Goal: Task Accomplishment & Management: Manage account settings

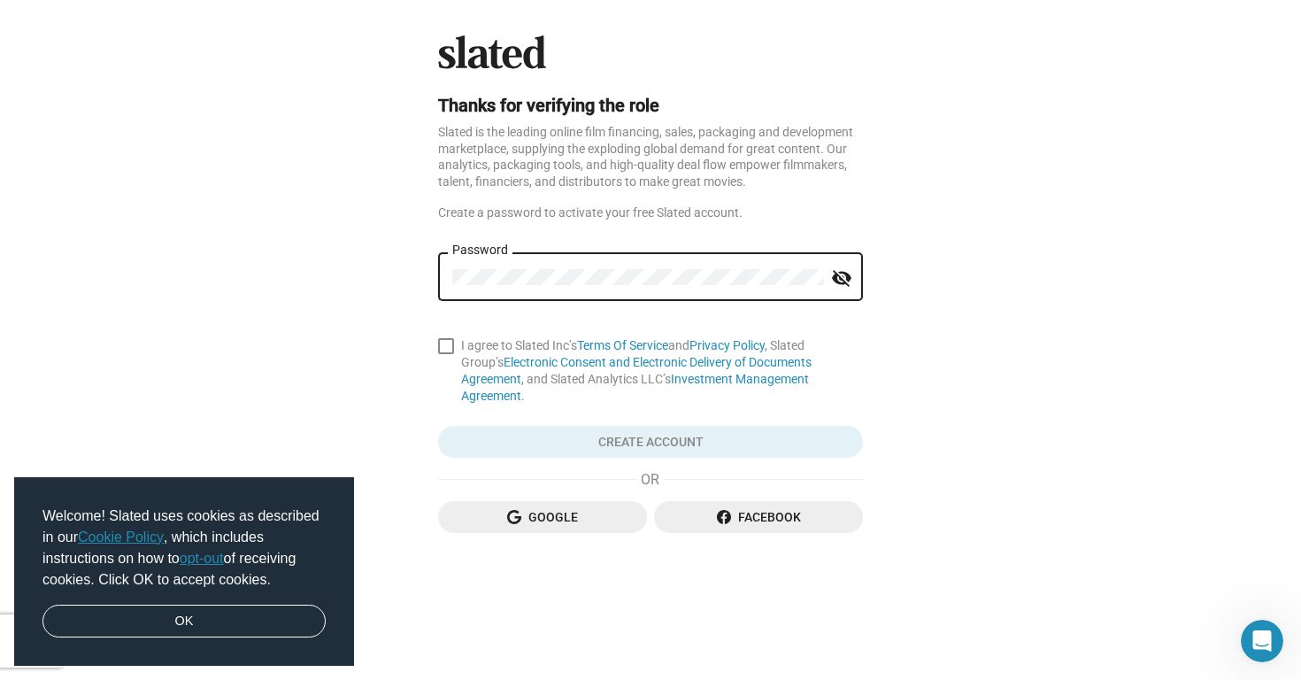
click at [845, 274] on mat-icon "visibility_off" at bounding box center [841, 278] width 21 height 27
click at [444, 351] on span at bounding box center [446, 346] width 16 height 16
click at [445, 354] on input "I agree to Slated Inc’s Terms Of Service and Privacy Policy , Slated Group’s El…" at bounding box center [445, 354] width 1 height 1
checkbox input "true"
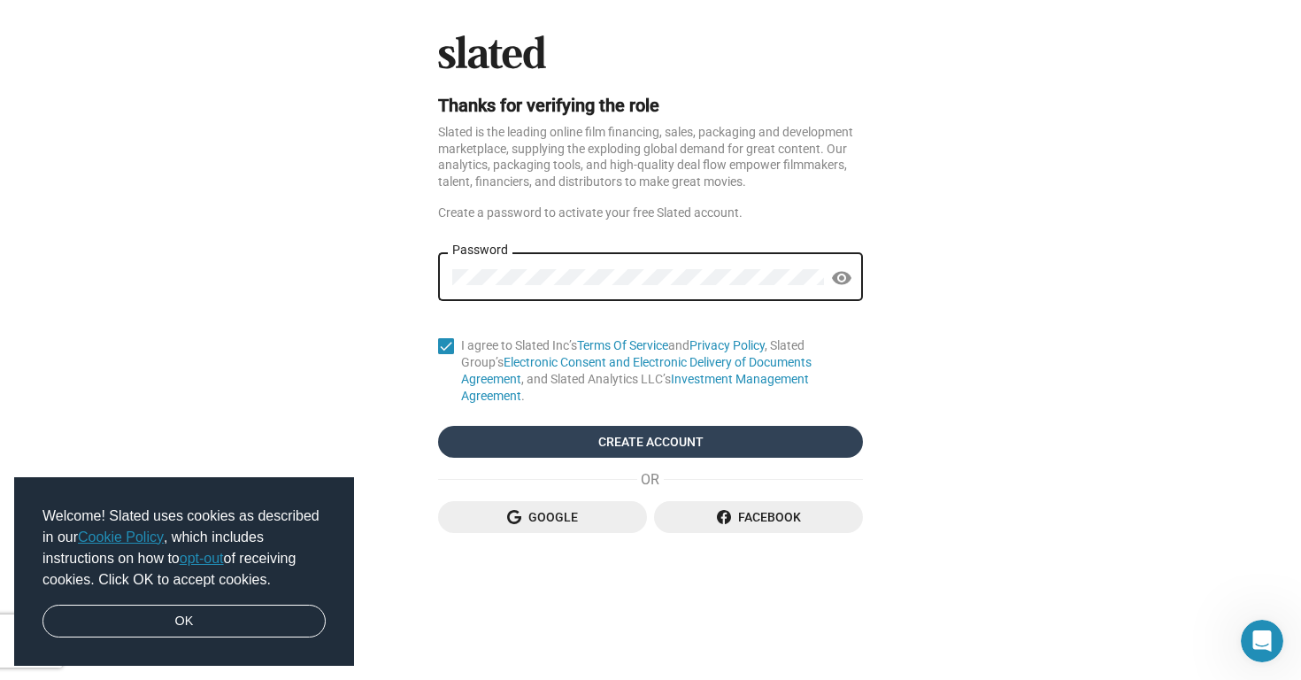
click at [548, 426] on span "Create Account" at bounding box center [650, 442] width 397 height 32
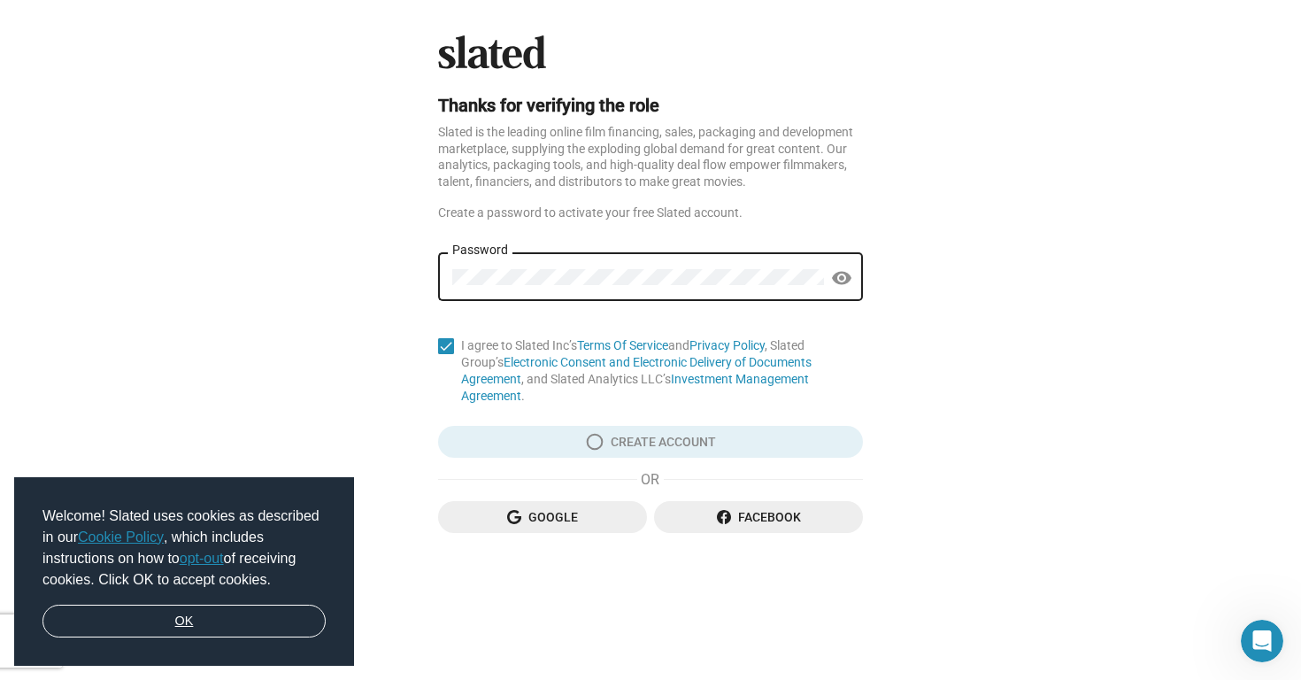
click at [167, 628] on link "OK" at bounding box center [183, 622] width 283 height 34
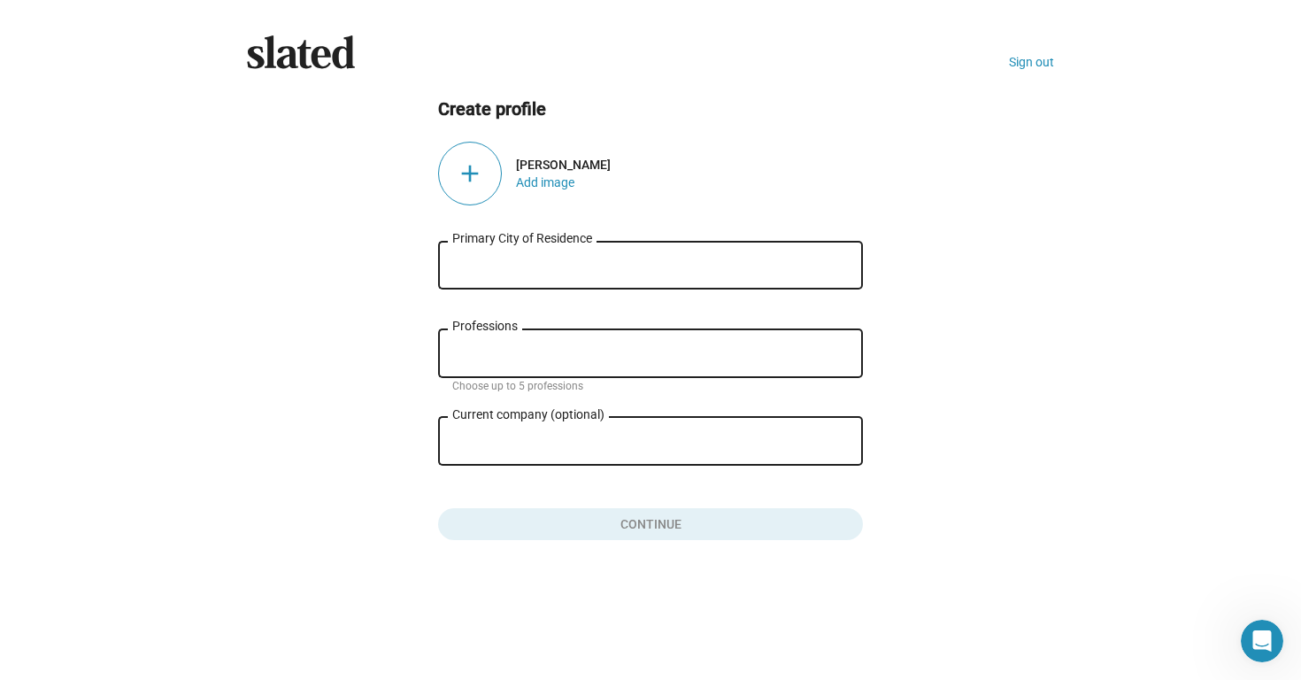
click at [674, 262] on input "Primary City of Residence" at bounding box center [650, 266] width 397 height 16
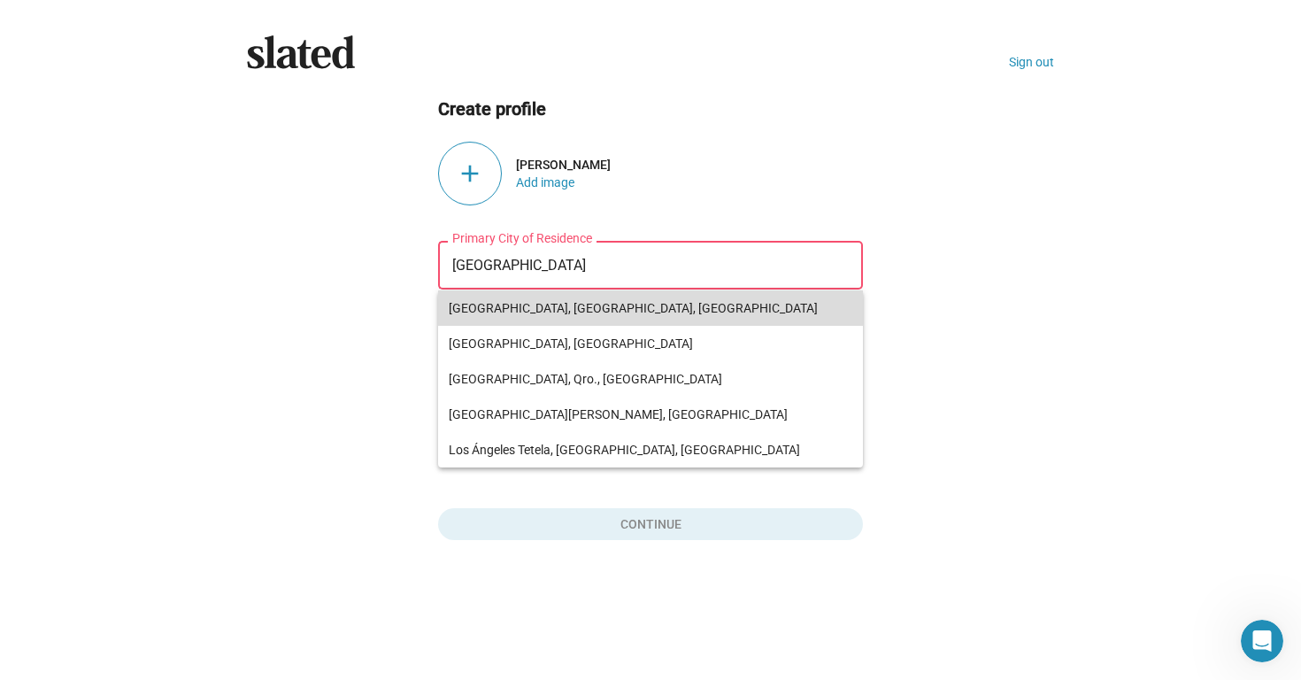
click at [542, 303] on span "[GEOGRAPHIC_DATA], [GEOGRAPHIC_DATA], [GEOGRAPHIC_DATA]" at bounding box center [651, 307] width 404 height 35
type input "[GEOGRAPHIC_DATA], [GEOGRAPHIC_DATA], [GEOGRAPHIC_DATA]"
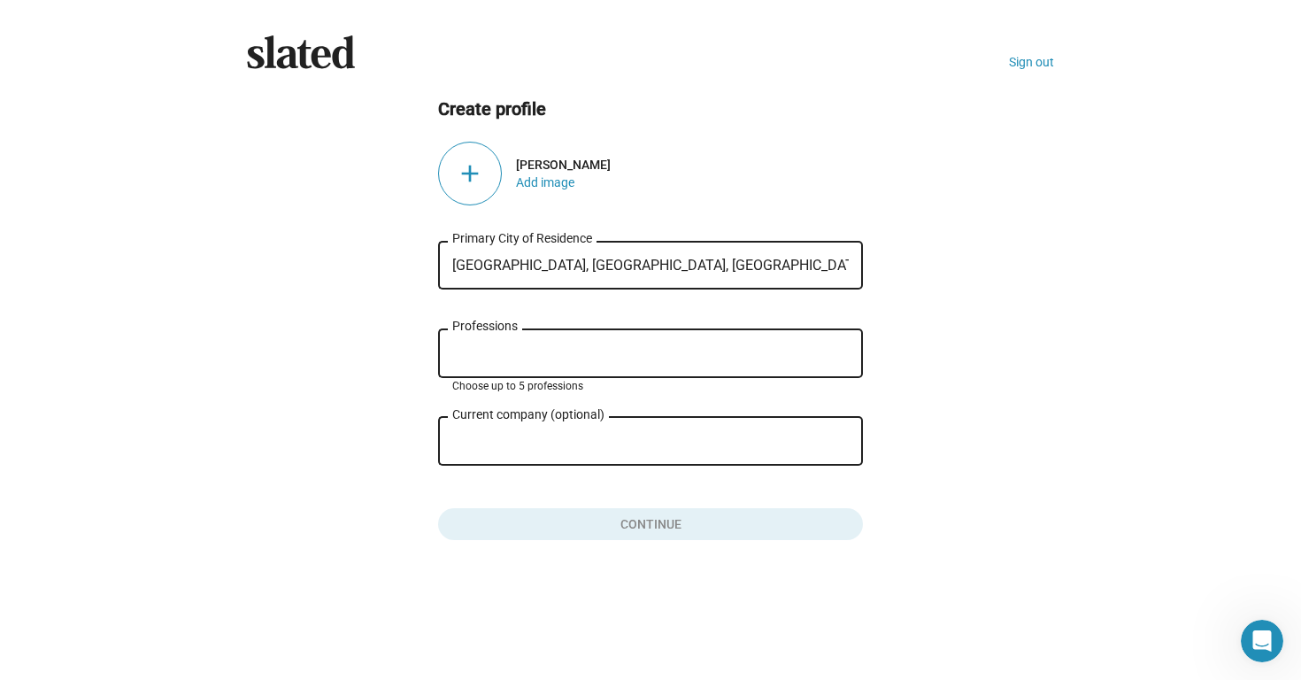
click at [520, 347] on input "Professions" at bounding box center [654, 354] width 397 height 16
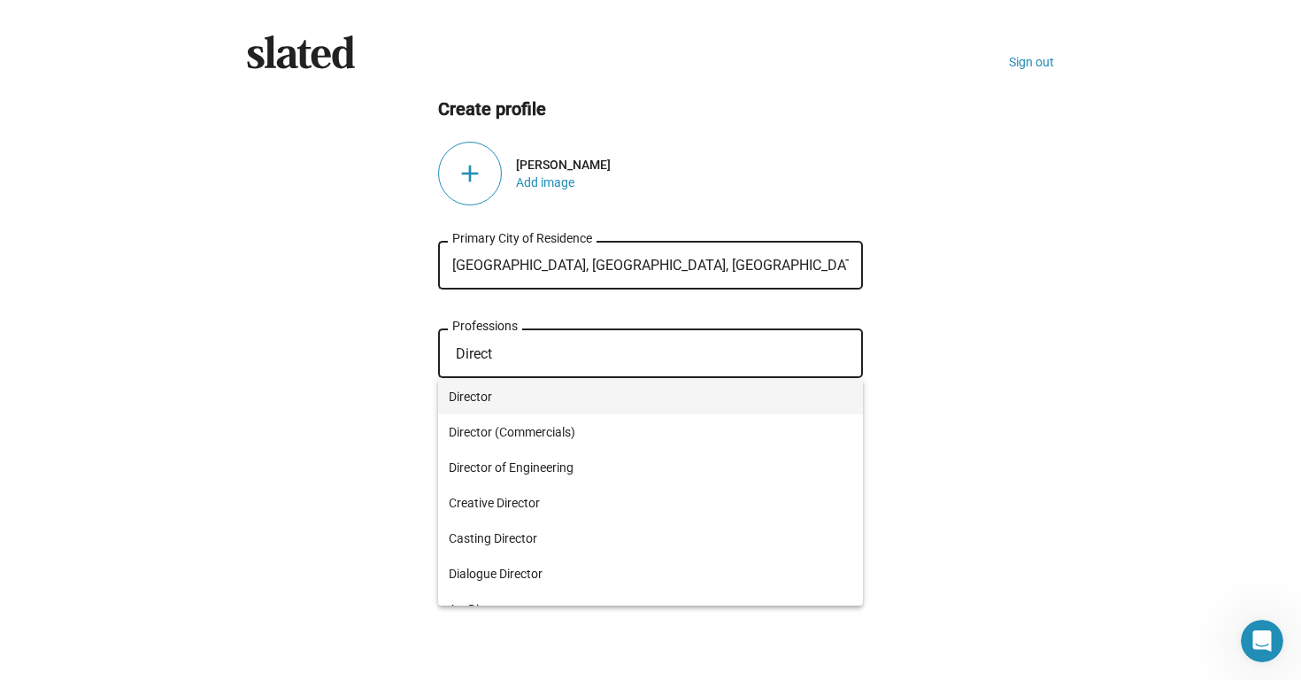
type input "Direct"
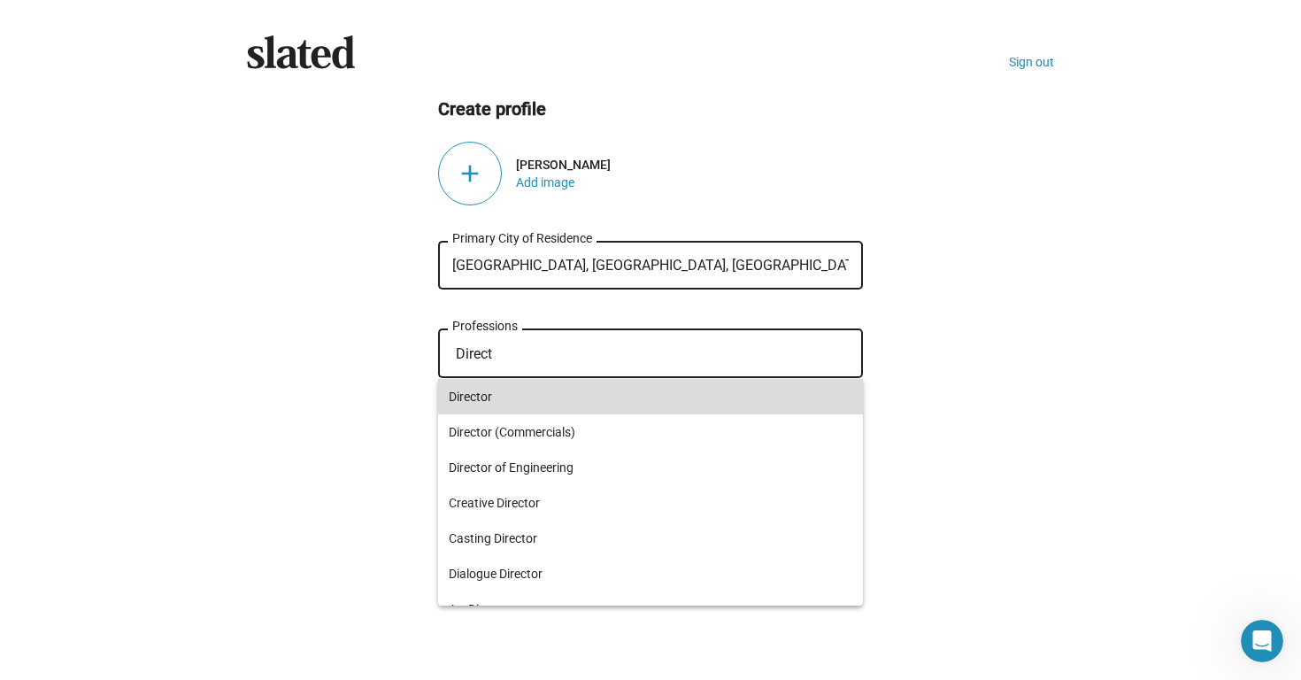
click at [487, 401] on span "Director" at bounding box center [651, 396] width 404 height 35
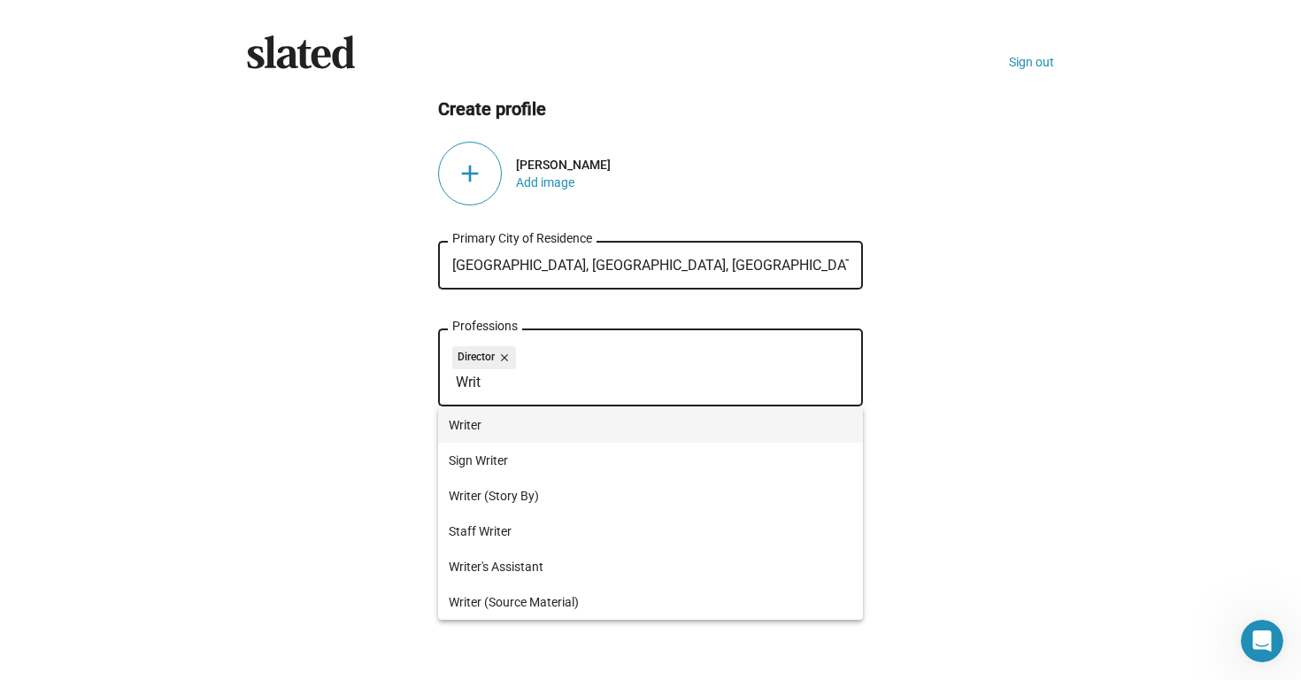
type input "Writ"
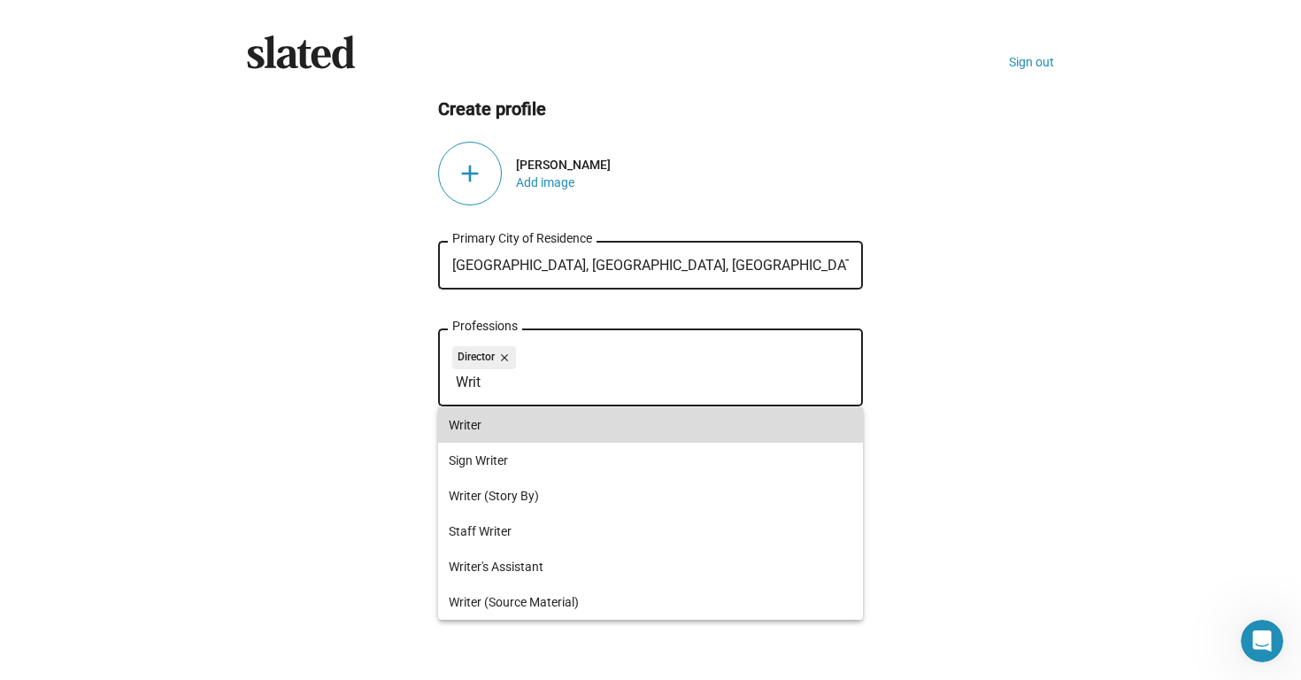
click at [471, 415] on span "Writer" at bounding box center [651, 424] width 404 height 35
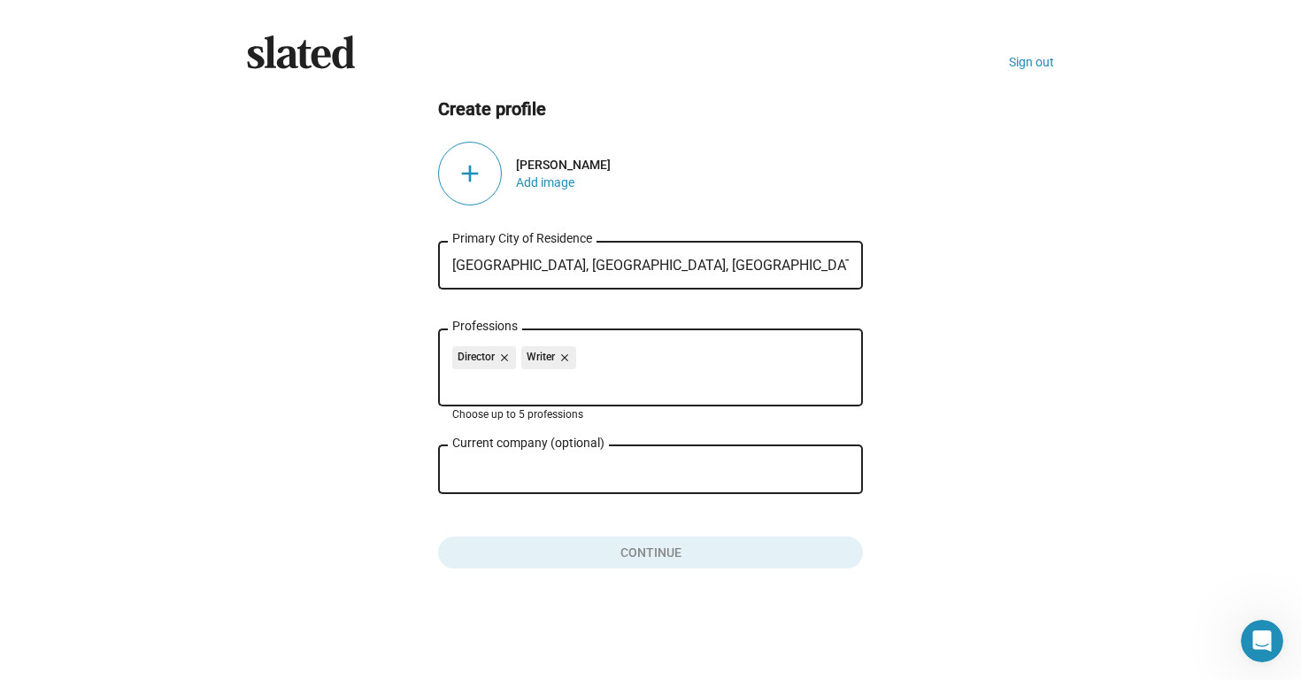
click at [481, 482] on div "Current company (optional)" at bounding box center [638, 468] width 372 height 52
click at [613, 392] on div "Director close Writer close Professions" at bounding box center [650, 366] width 397 height 81
click at [613, 366] on div "Director close Writer close" at bounding box center [650, 360] width 397 height 28
click at [634, 354] on div "Director close Writer close" at bounding box center [650, 360] width 397 height 28
click at [598, 465] on input "Current company (optional)" at bounding box center [638, 470] width 372 height 16
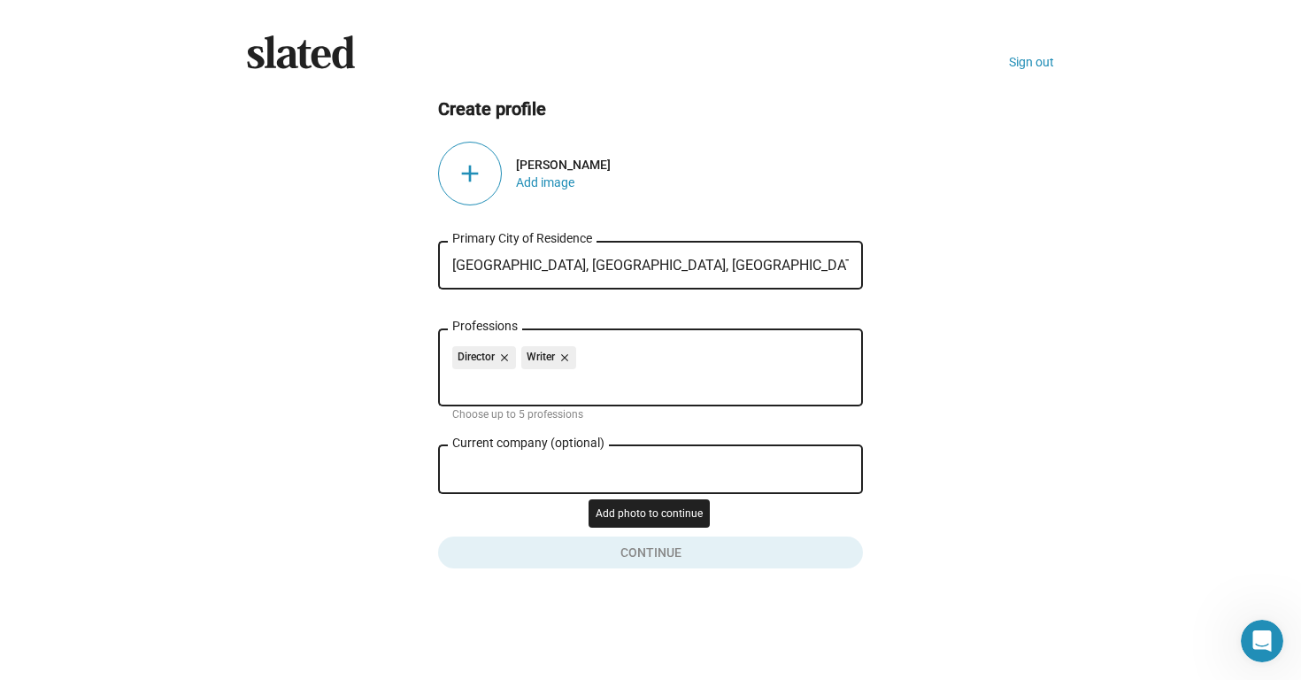
click at [611, 542] on button "Click here to validate form" at bounding box center [650, 548] width 425 height 39
click at [559, 182] on button "Add image" at bounding box center [545, 182] width 58 height 14
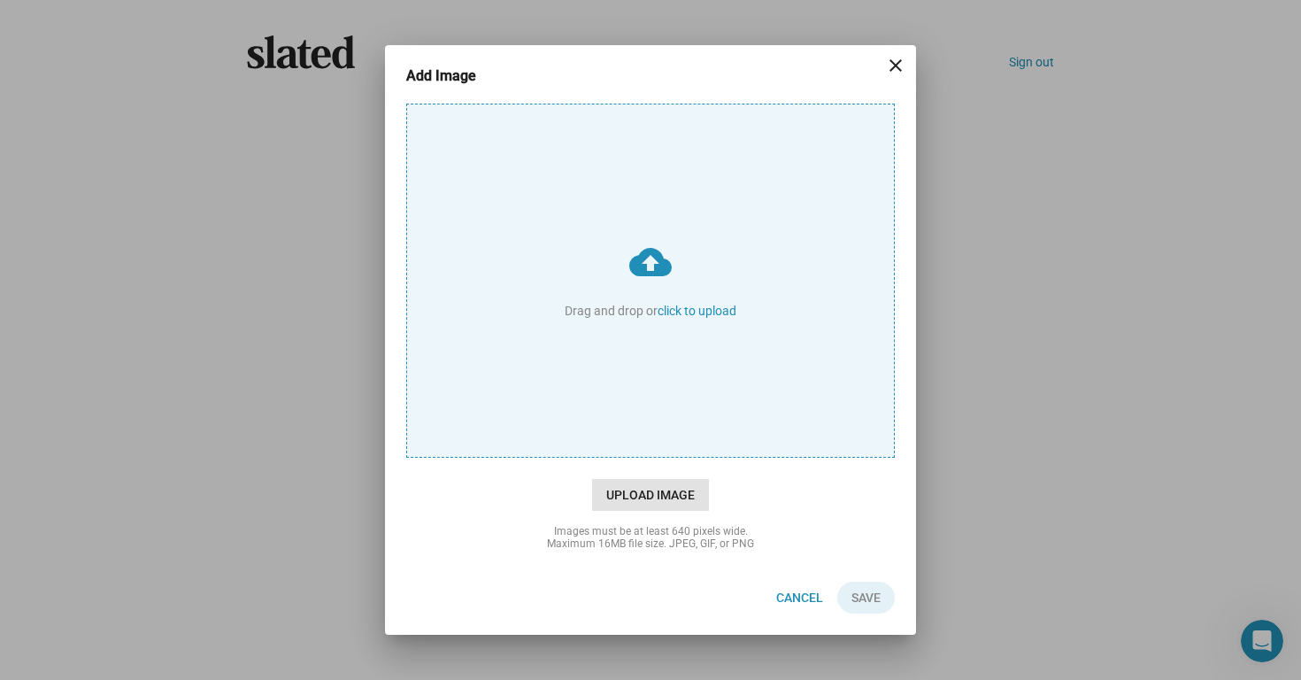
click at [649, 496] on span "Upload Image" at bounding box center [650, 495] width 117 height 32
click at [649, 457] on input "cloud_upload Drag and drop or click to upload" at bounding box center [650, 280] width 487 height 352
type input "C:\fakepath\IMG_2694.jpg"
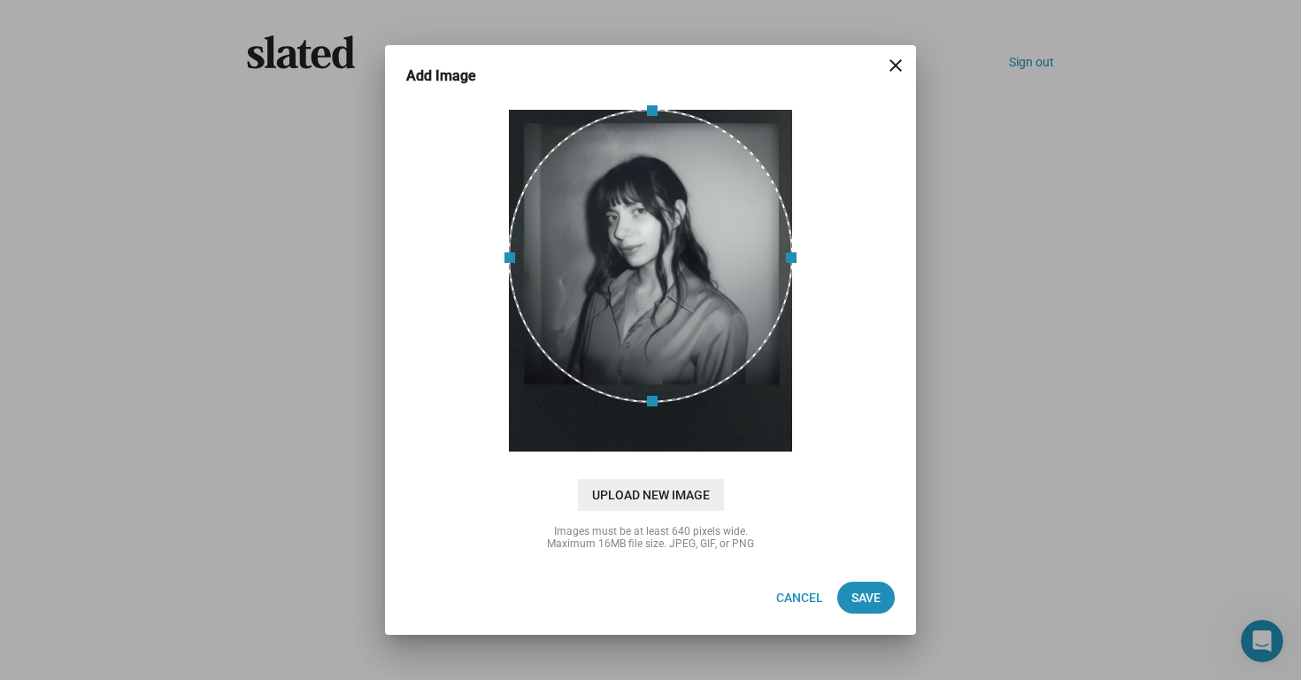
drag, startPoint x: 628, startPoint y: 281, endPoint x: 633, endPoint y: 238, distance: 43.7
click at [633, 238] on div at bounding box center [650, 256] width 285 height 294
drag, startPoint x: 636, startPoint y: 267, endPoint x: 636, endPoint y: 246, distance: 21.2
click at [636, 246] on div at bounding box center [650, 256] width 285 height 294
click at [868, 593] on span "Save" at bounding box center [866, 598] width 29 height 32
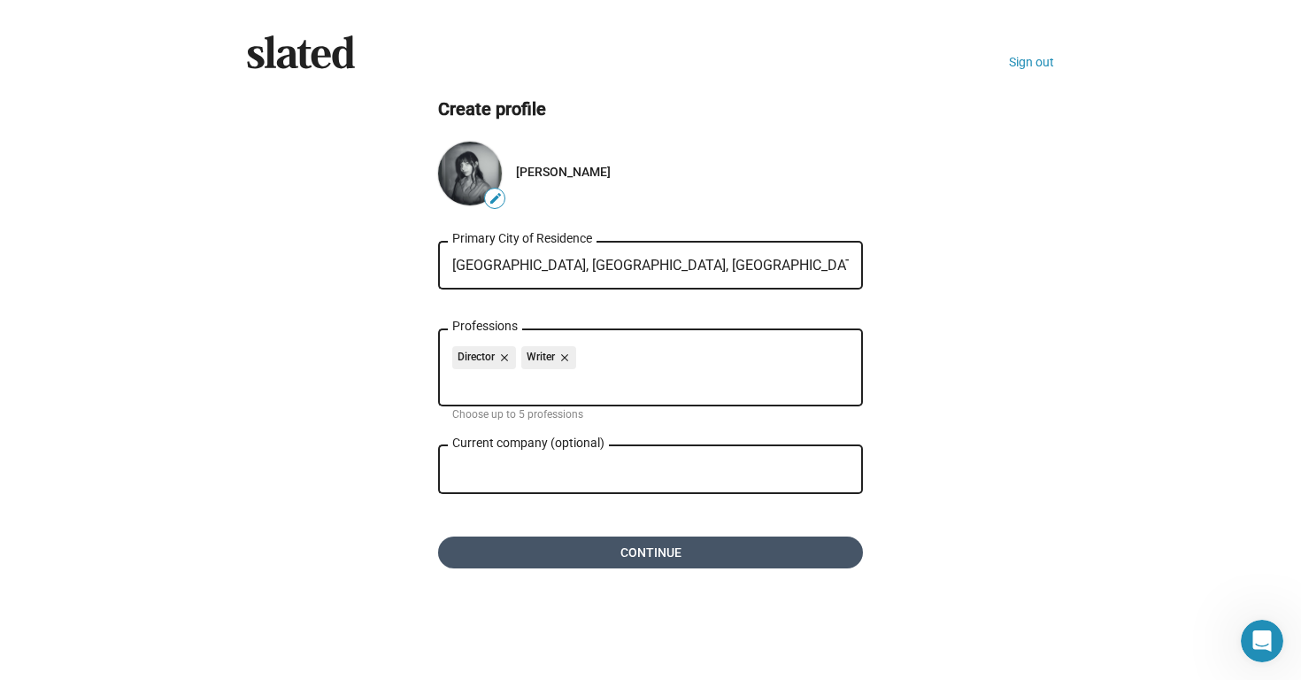
click at [746, 551] on span "Continue" at bounding box center [650, 552] width 397 height 32
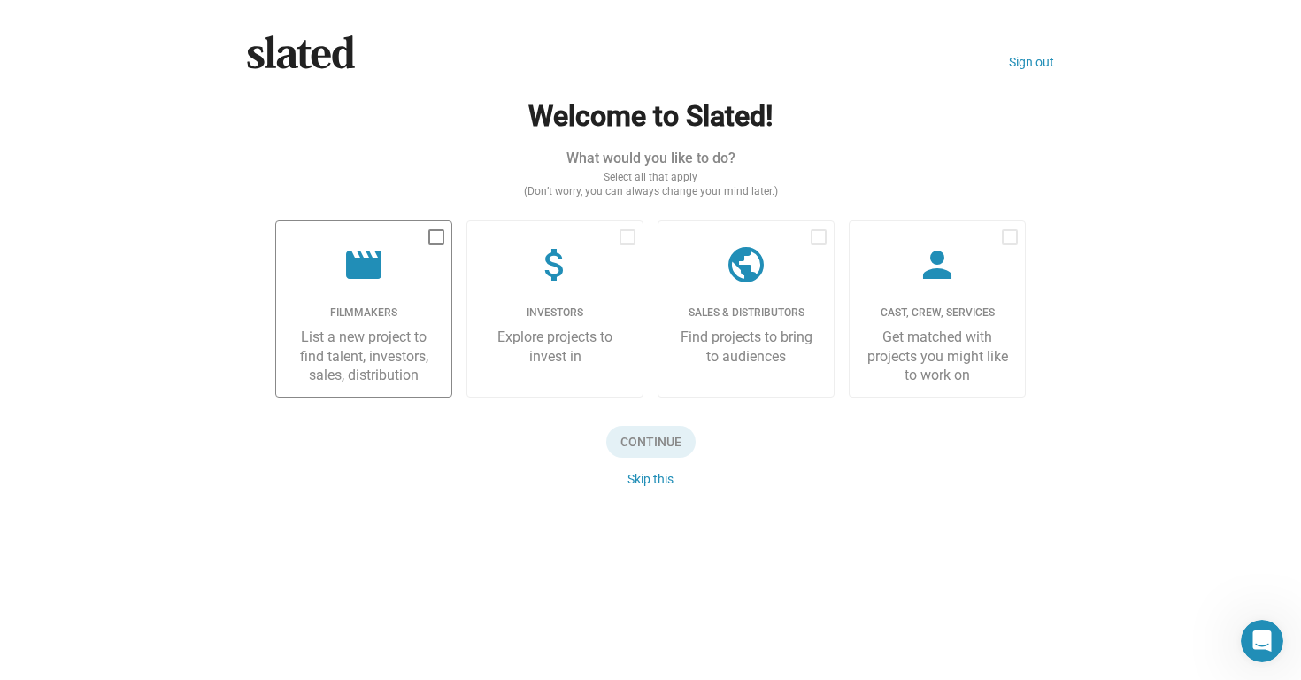
click at [441, 242] on span at bounding box center [436, 237] width 16 height 16
click at [436, 245] on input "checkbox" at bounding box center [436, 245] width 1 height 1
checkbox input "true"
click at [659, 446] on span "Continue" at bounding box center [650, 442] width 89 height 32
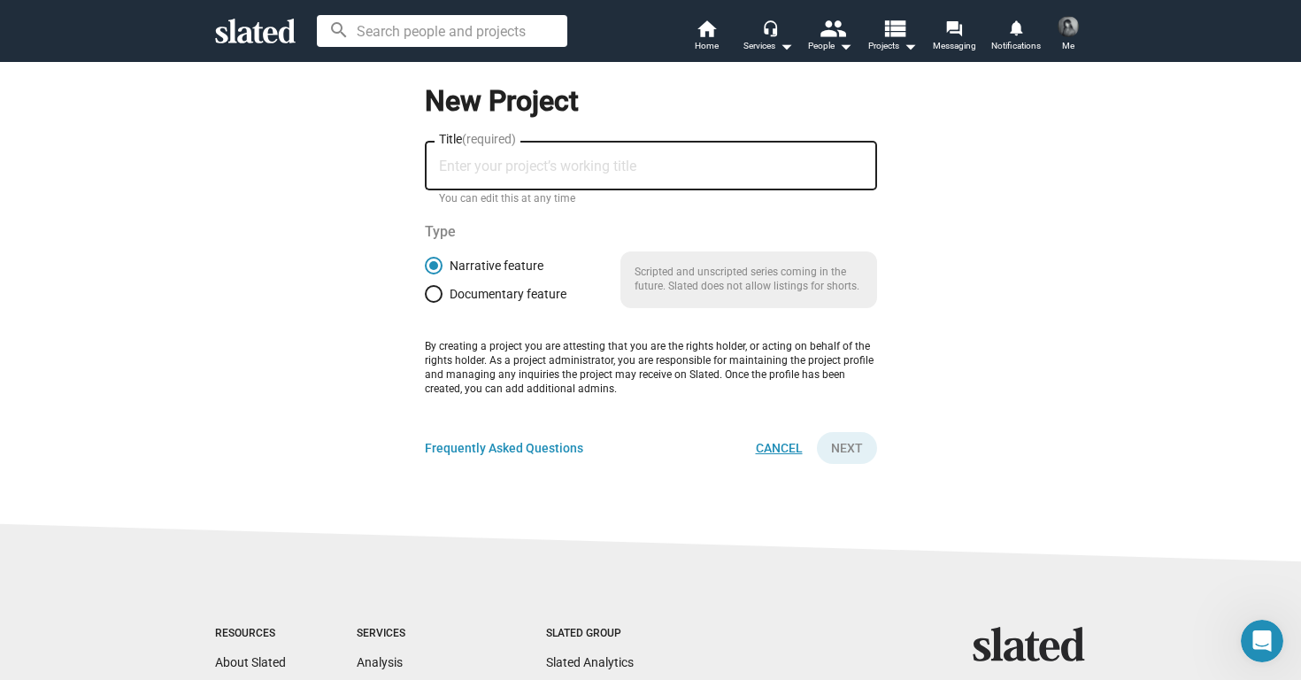
click at [764, 451] on span "Cancel" at bounding box center [779, 448] width 47 height 32
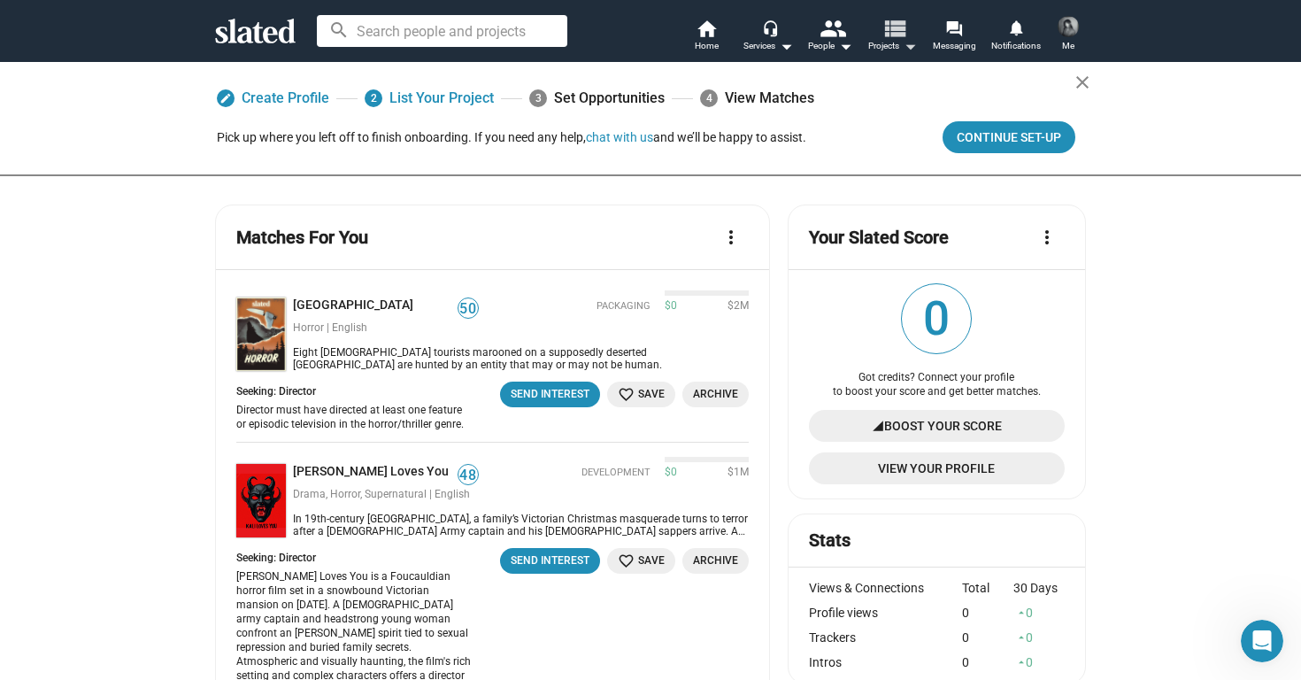
click at [896, 28] on mat-icon "view_list" at bounding box center [895, 28] width 26 height 26
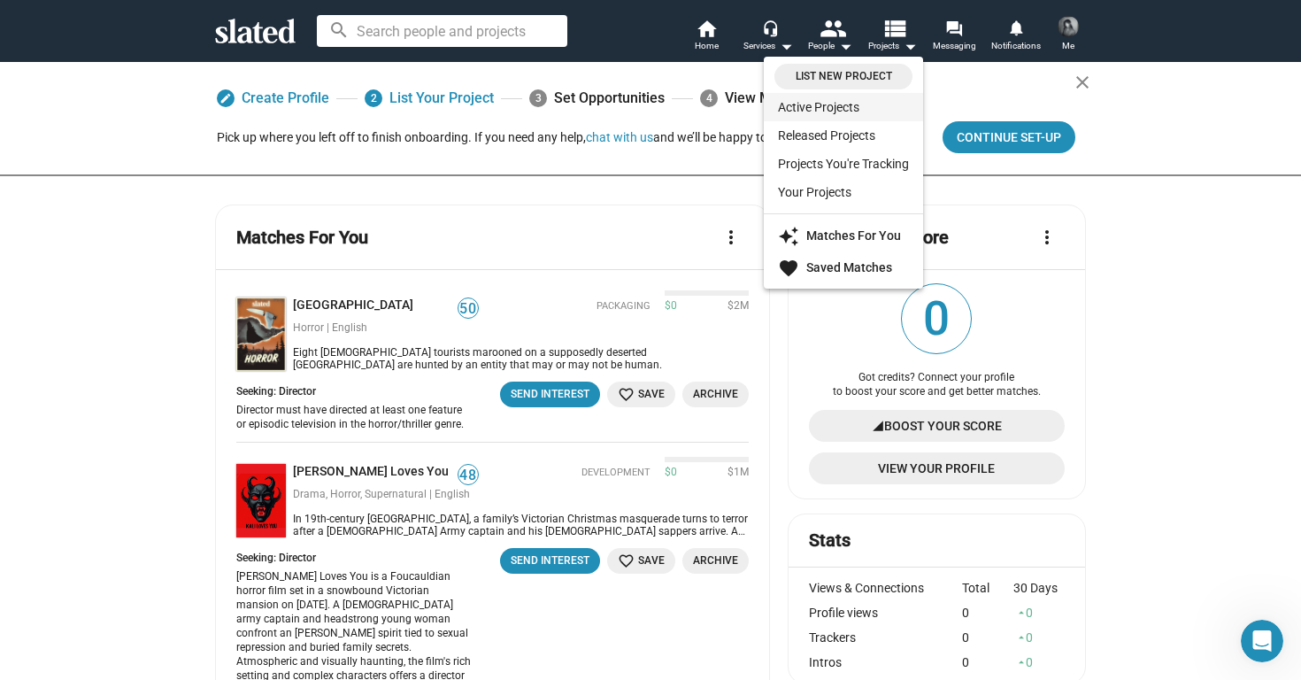
click at [855, 108] on link "Active Projects" at bounding box center [843, 107] width 159 height 28
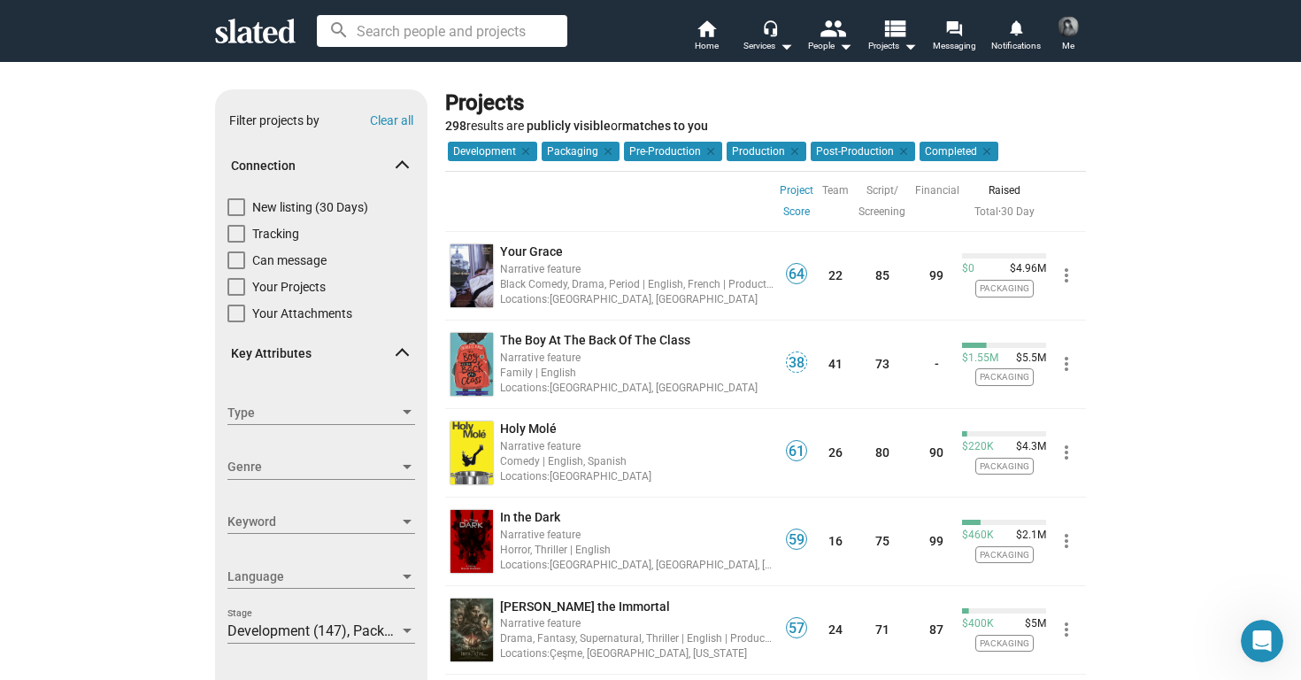
click at [1057, 36] on span at bounding box center [1068, 26] width 28 height 28
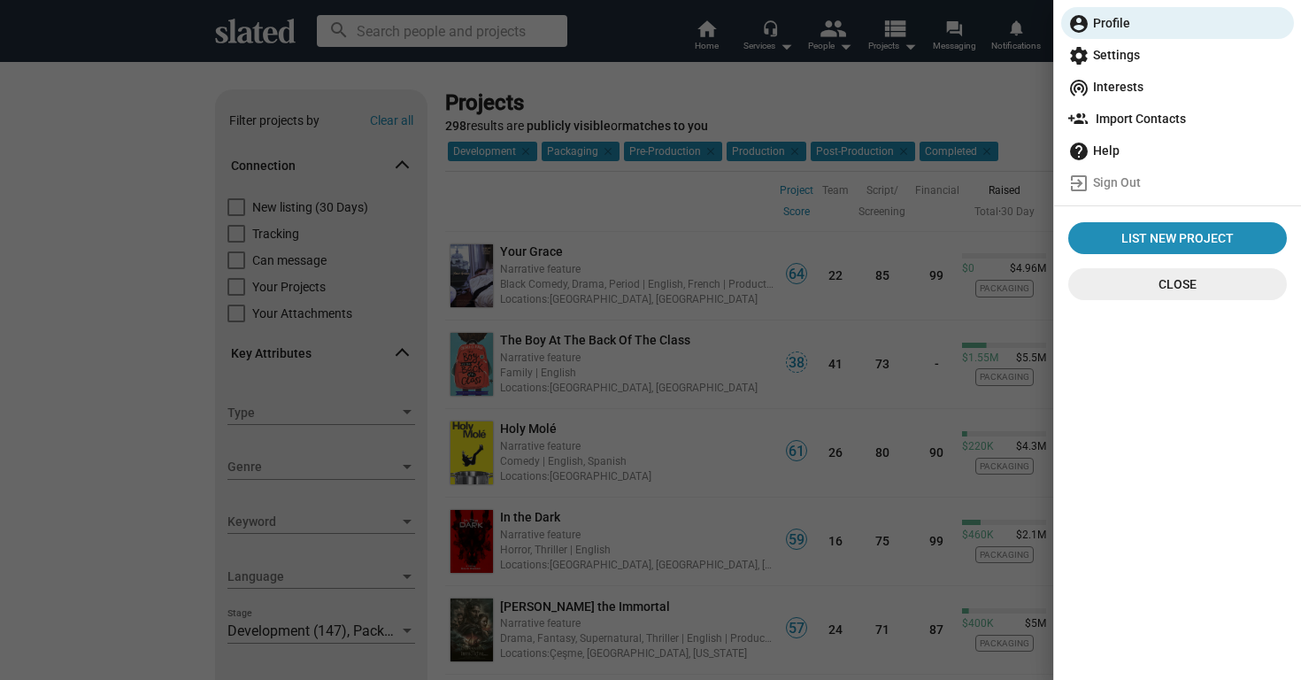
click at [840, 109] on div at bounding box center [650, 340] width 1301 height 680
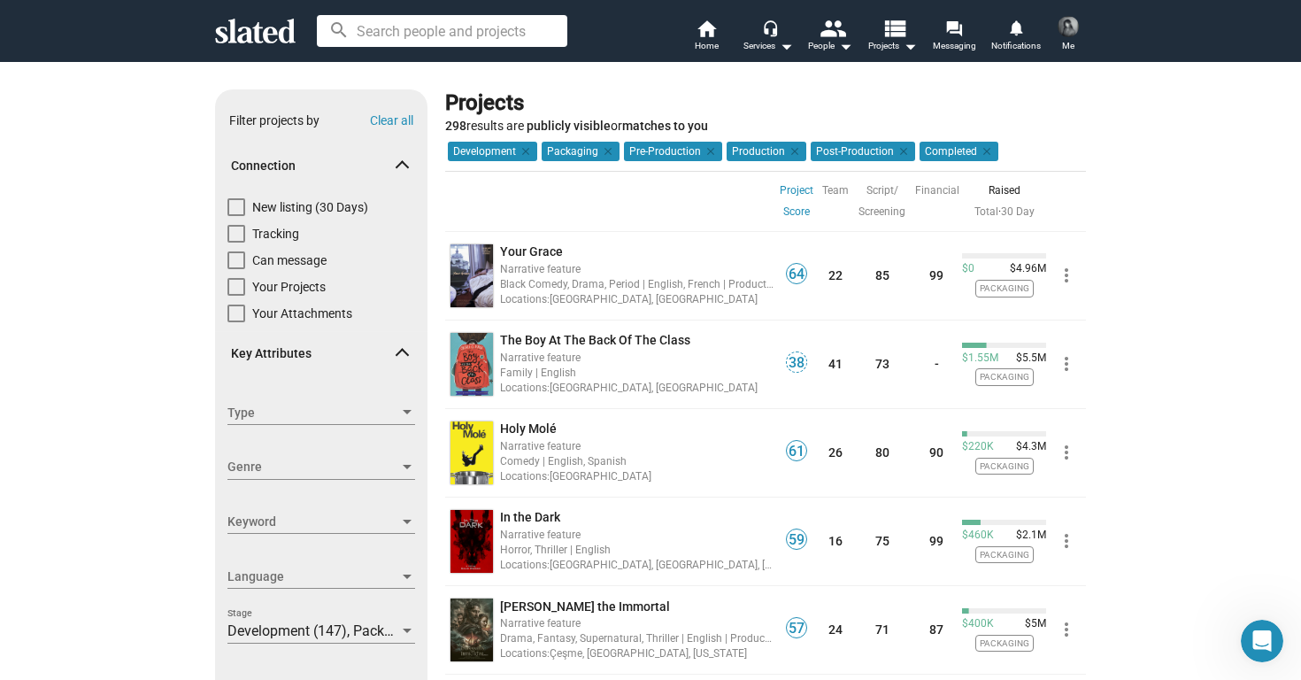
click at [1065, 27] on img at bounding box center [1068, 26] width 21 height 21
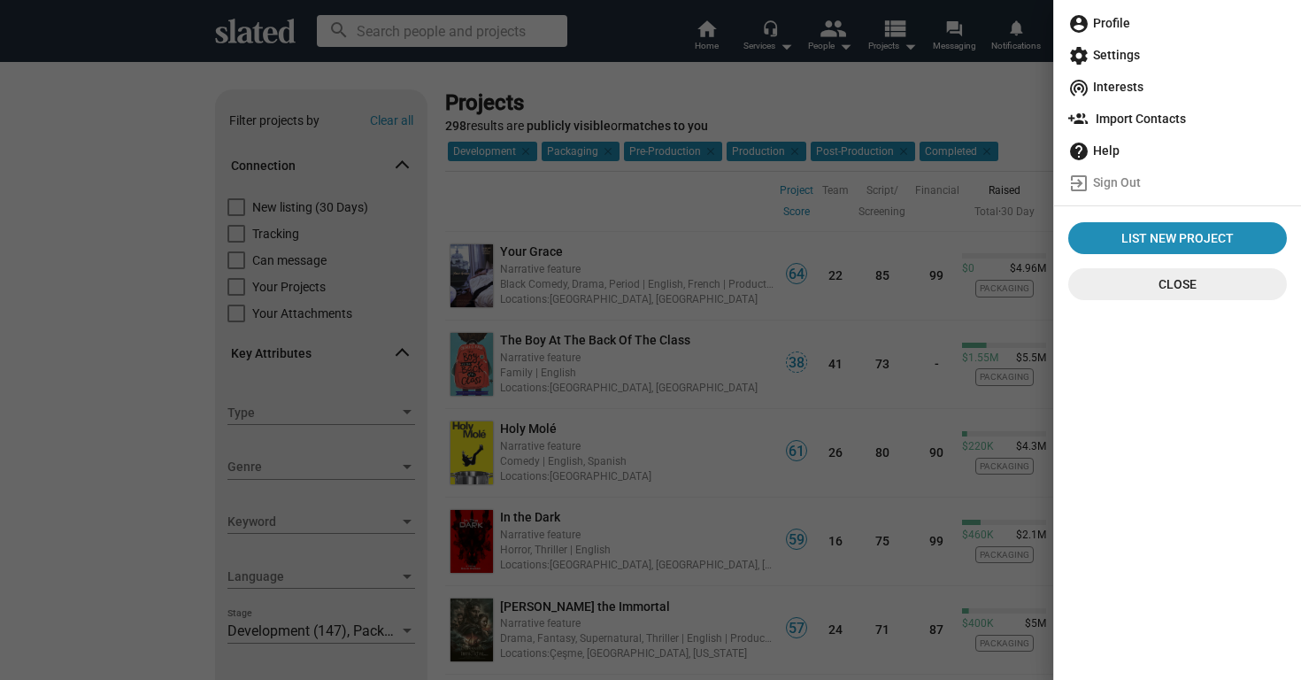
click at [1123, 26] on span "account_circle Profile" at bounding box center [1177, 23] width 219 height 32
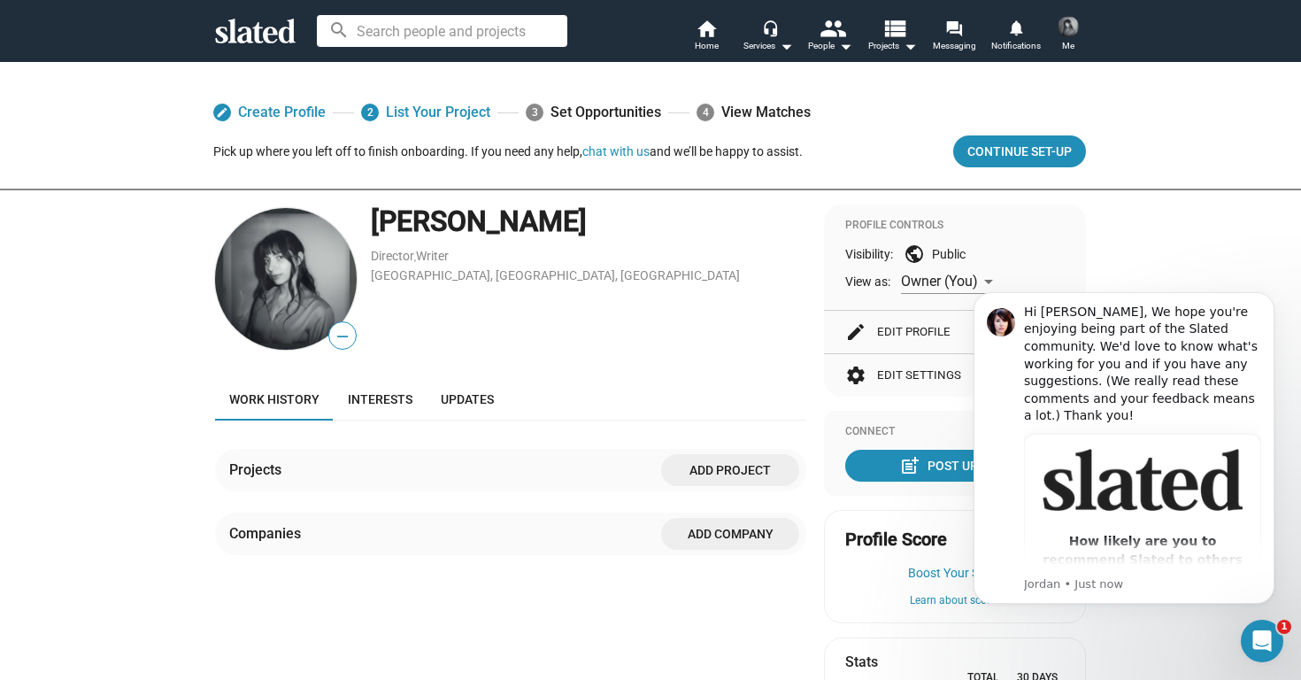
click at [1252, 266] on div "edit Create Profile 2 List Your Project 3 Set Opportunities 4 View Matches Pick…" at bounding box center [650, 521] width 1301 height 921
click at [1261, 297] on button "Dismiss notification" at bounding box center [1269, 297] width 23 height 23
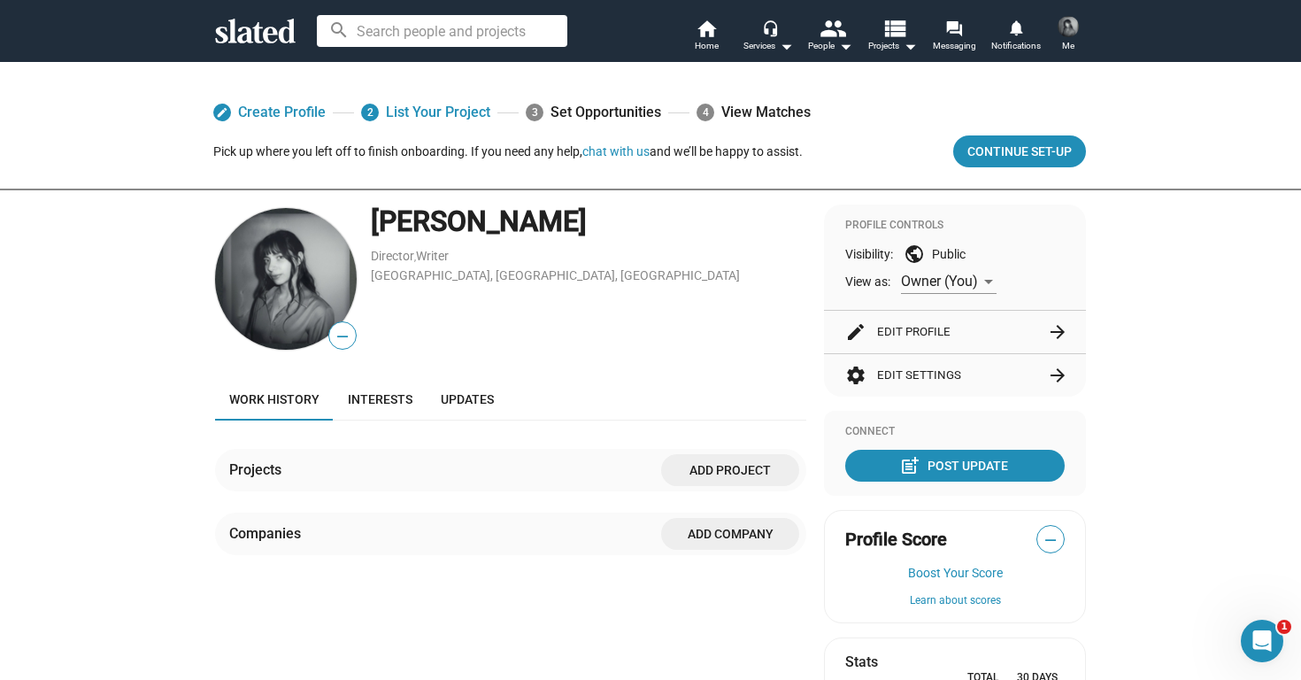
click at [917, 328] on button "edit Edit Profile arrow_forward" at bounding box center [955, 332] width 220 height 42
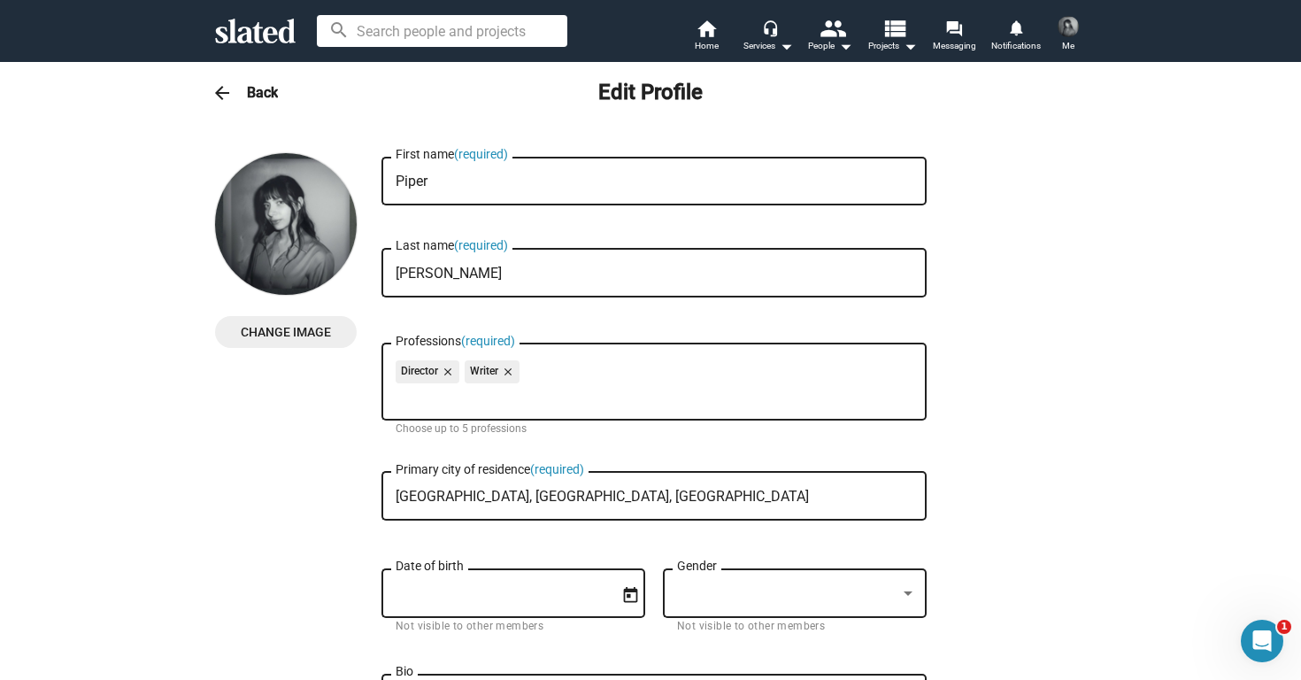
click at [400, 274] on input "[PERSON_NAME]" at bounding box center [654, 274] width 517 height 16
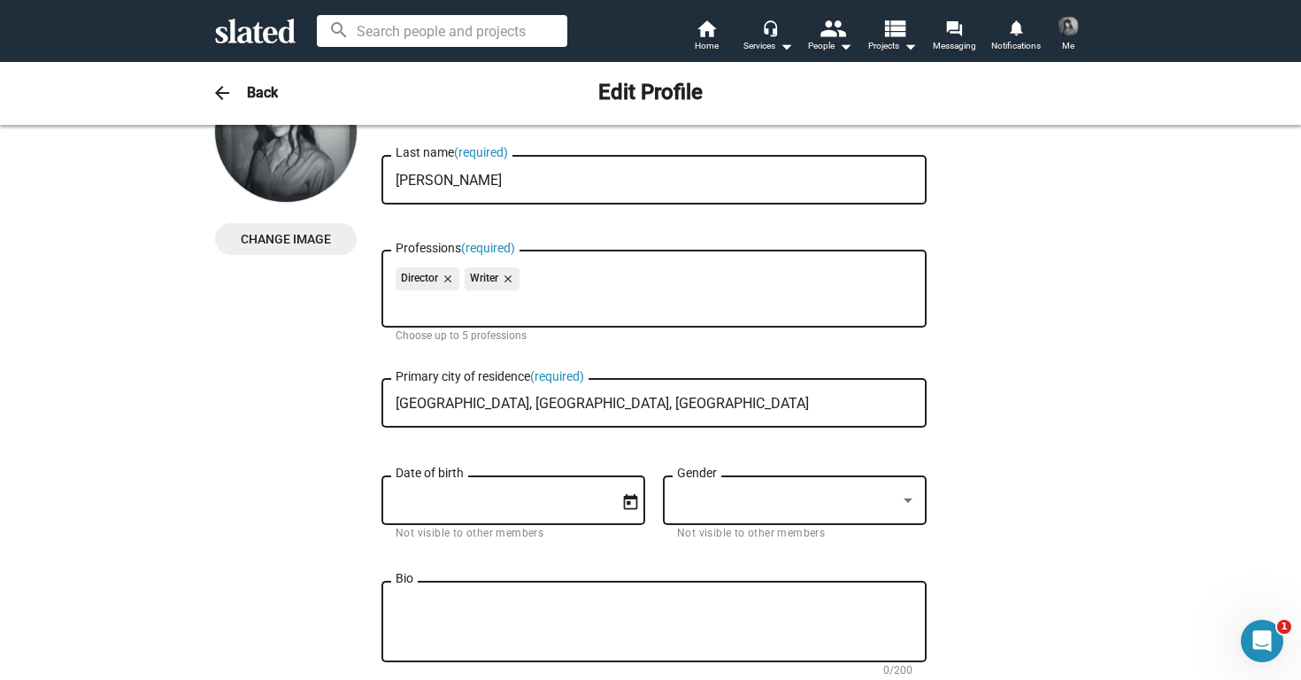
scroll to position [109, 0]
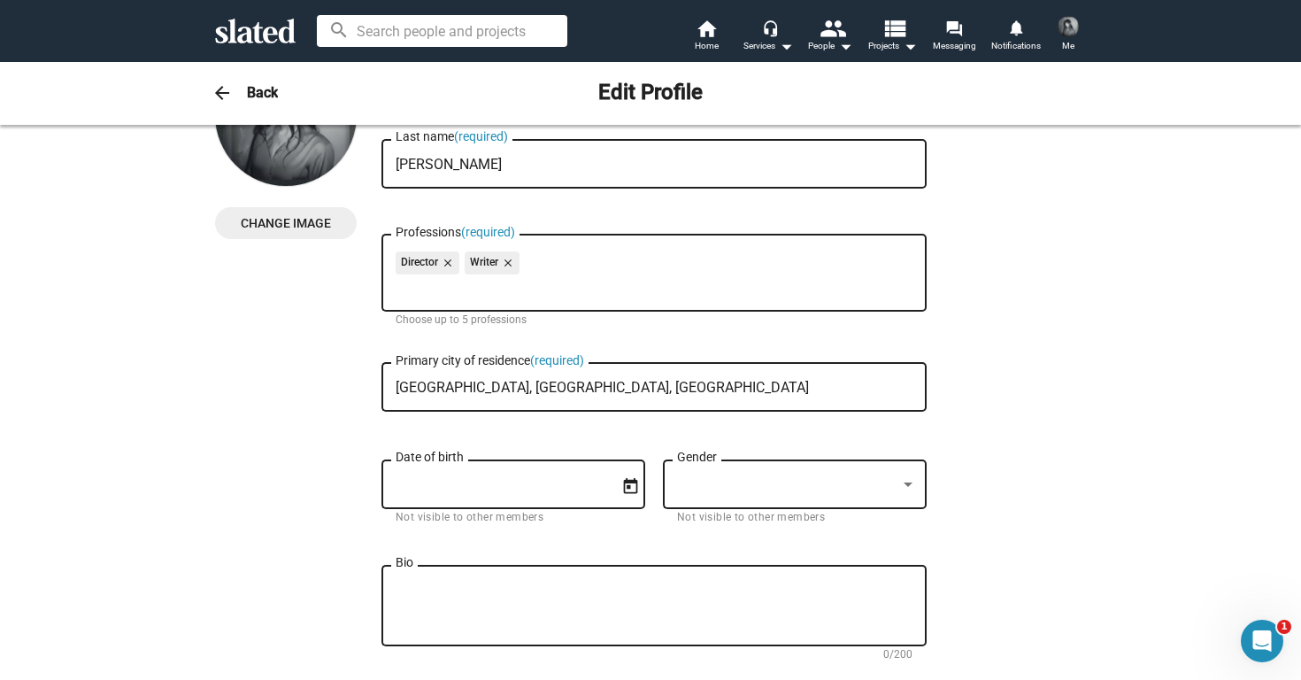
type input "[PERSON_NAME]"
click at [590, 491] on input "Date of birth" at bounding box center [501, 485] width 211 height 16
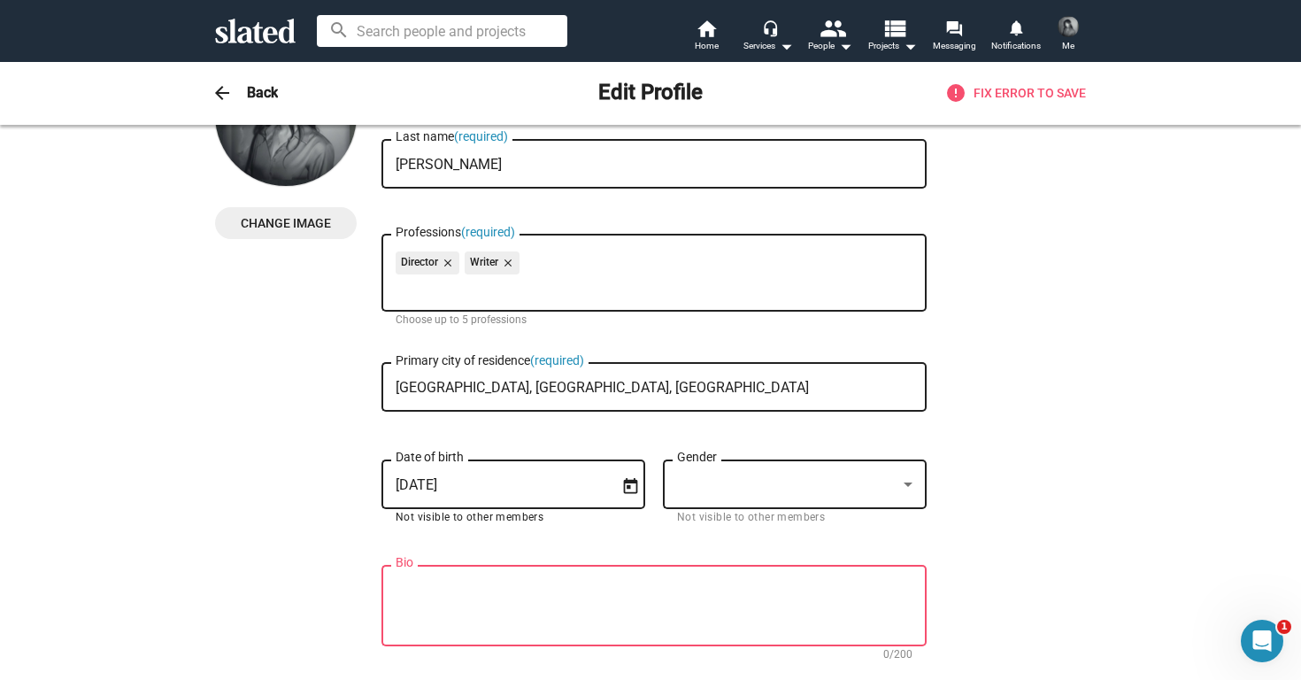
type input "[DATE]"
click at [767, 484] on div at bounding box center [787, 484] width 220 height 19
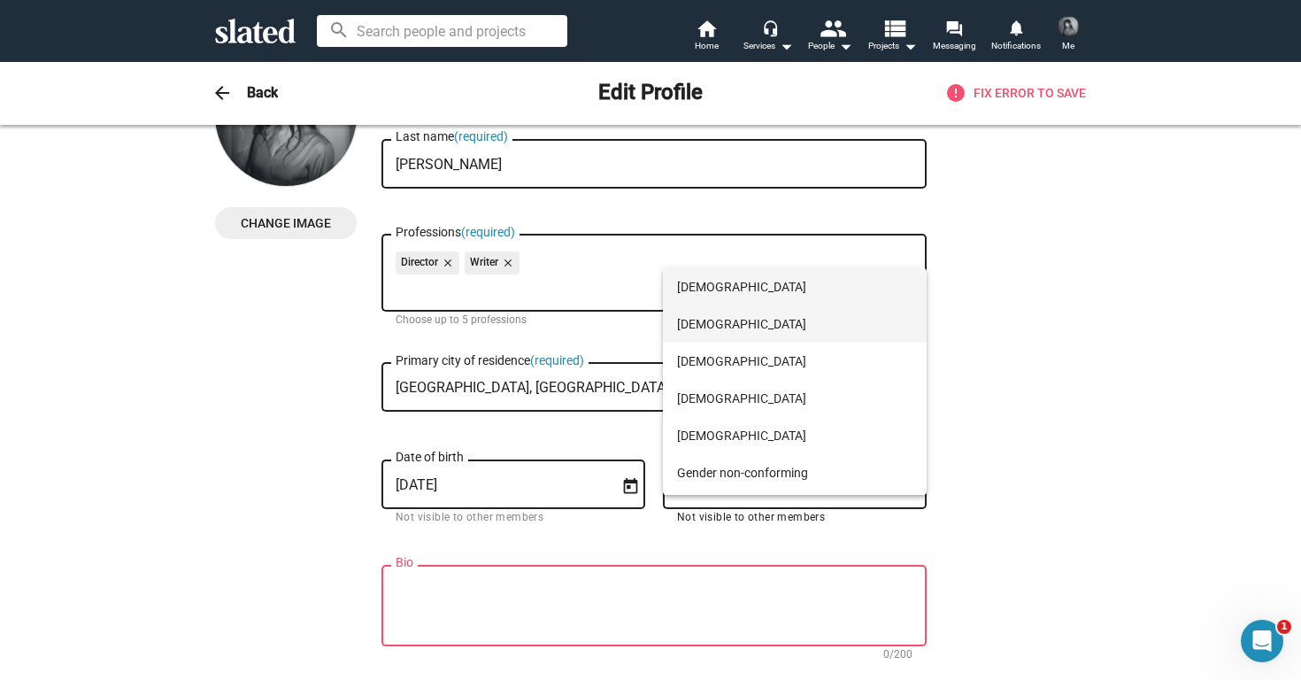
click at [772, 330] on span "[DEMOGRAPHIC_DATA]" at bounding box center [794, 323] width 235 height 37
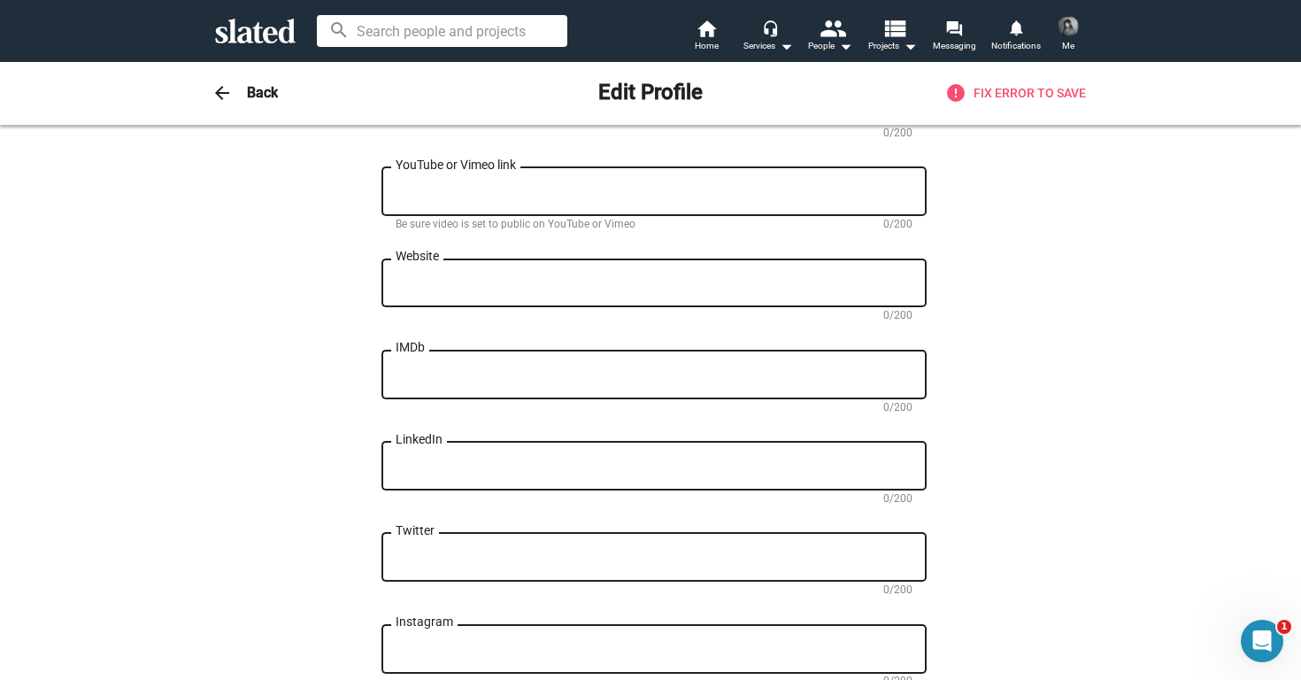
scroll to position [650, 0]
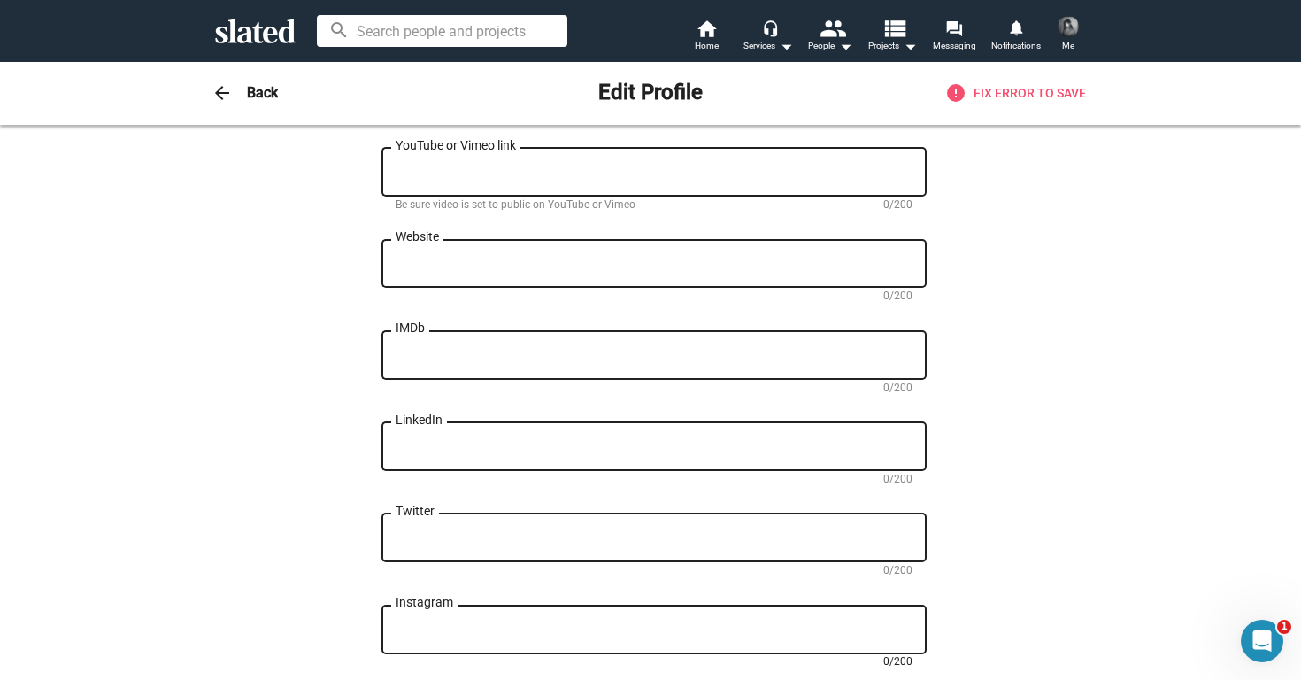
click at [498, 633] on textarea "Instagram" at bounding box center [654, 630] width 517 height 16
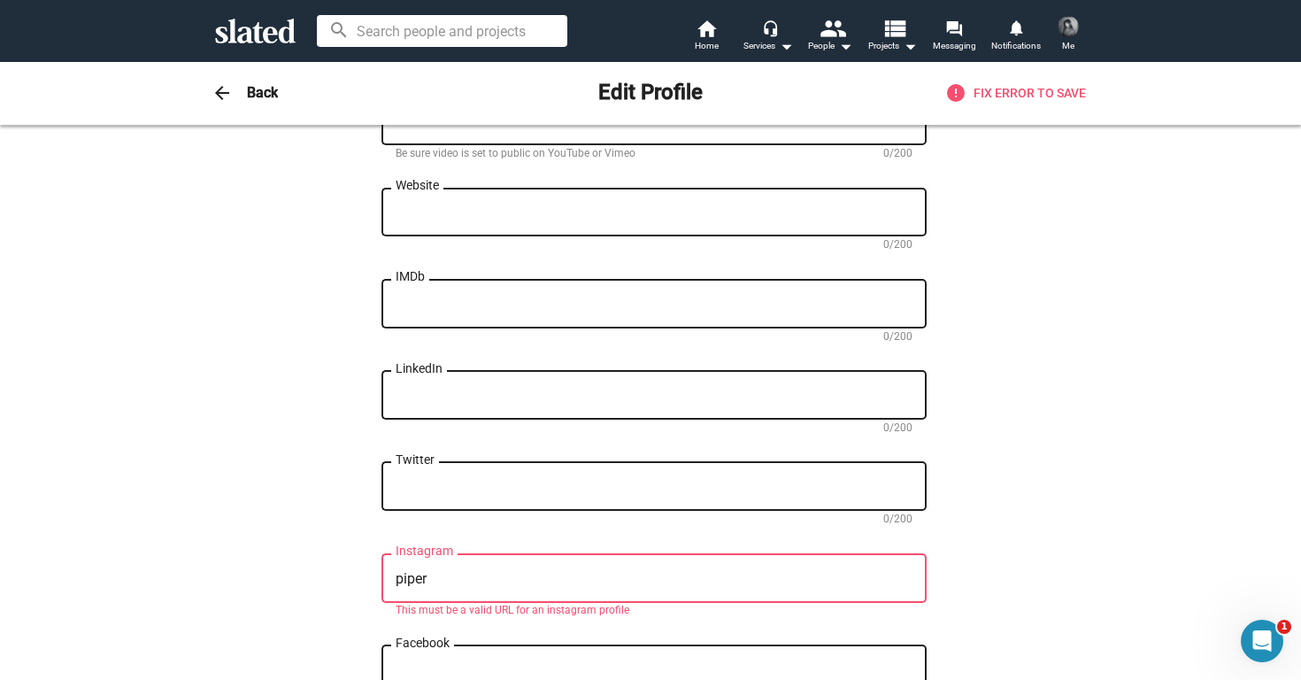
scroll to position [699, 0]
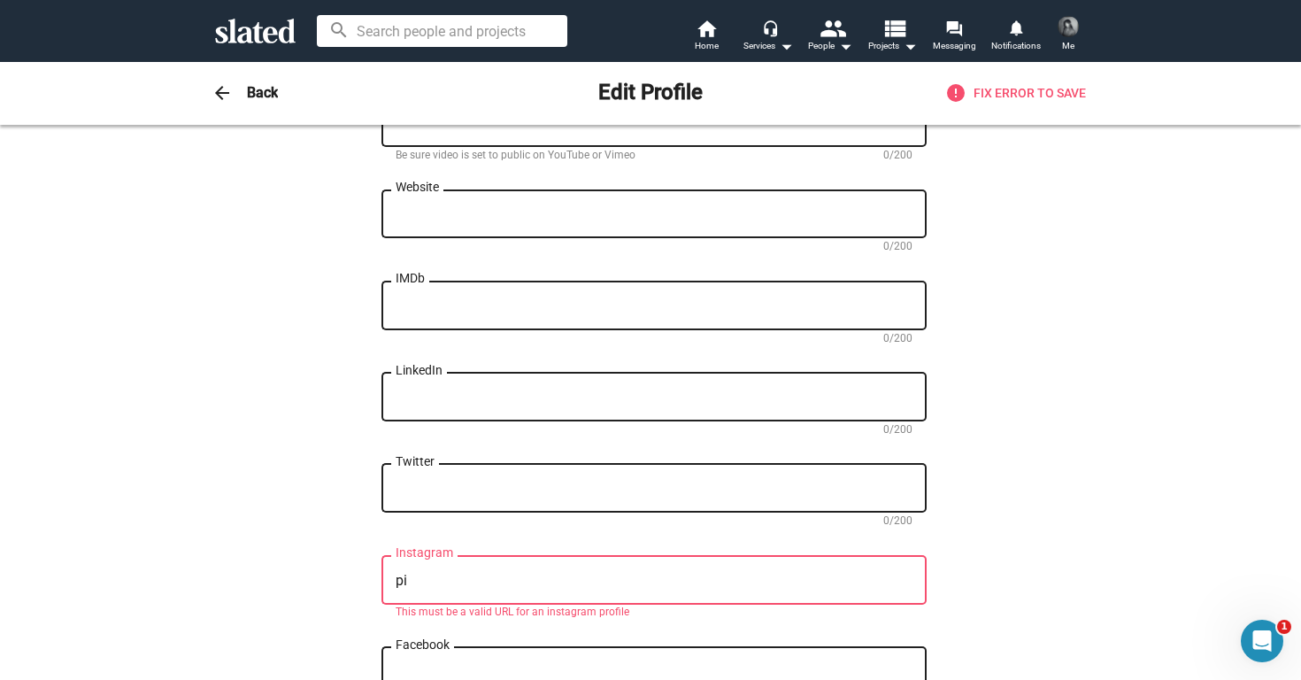
type textarea "p"
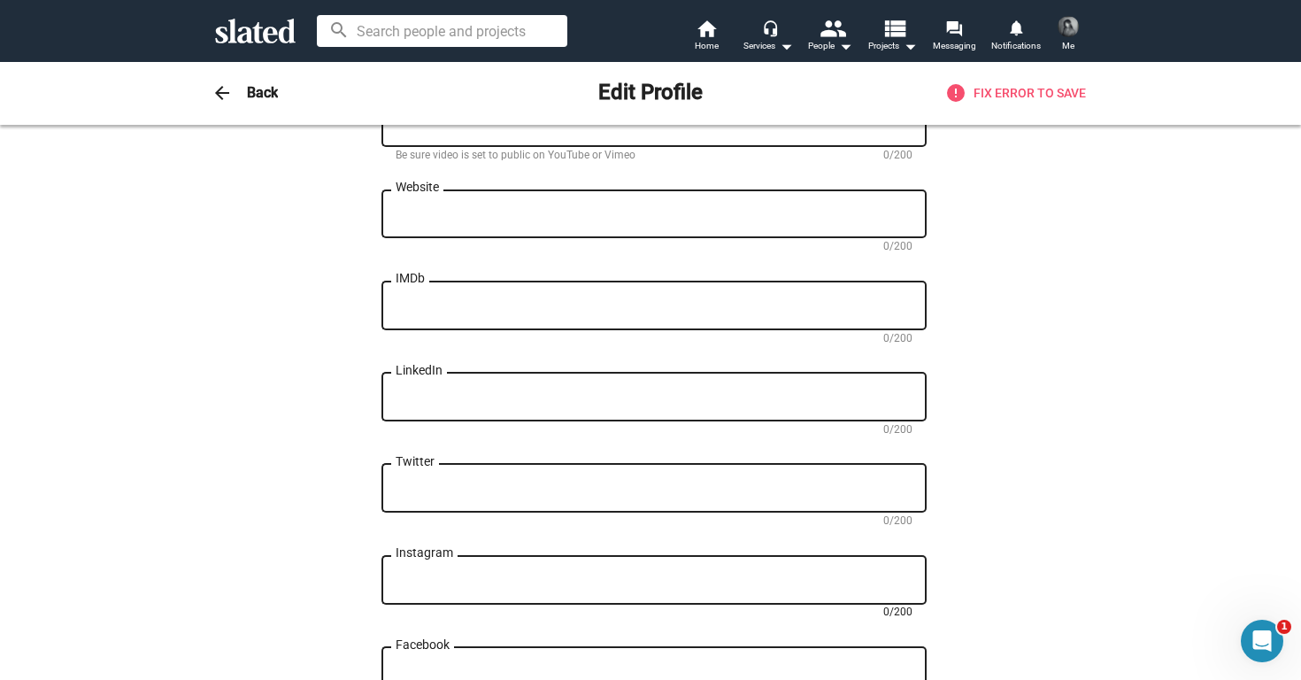
paste textarea "[URL][DOMAIN_NAME]"
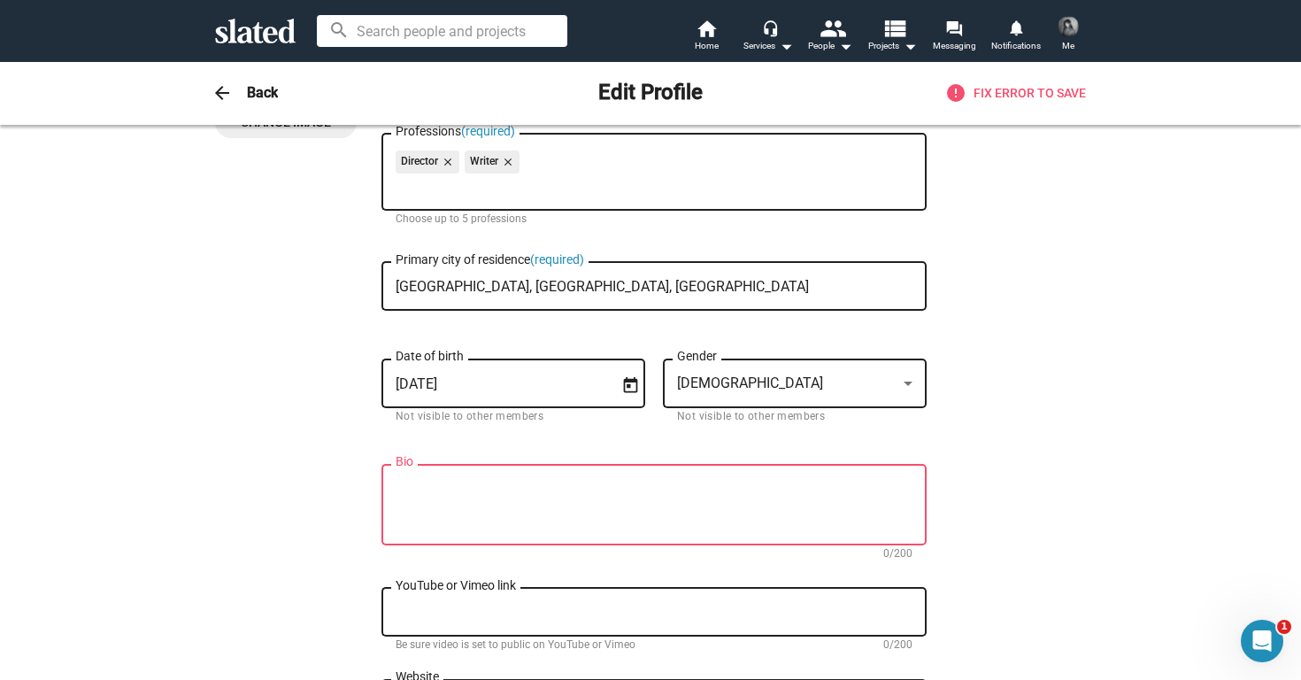
scroll to position [179, 0]
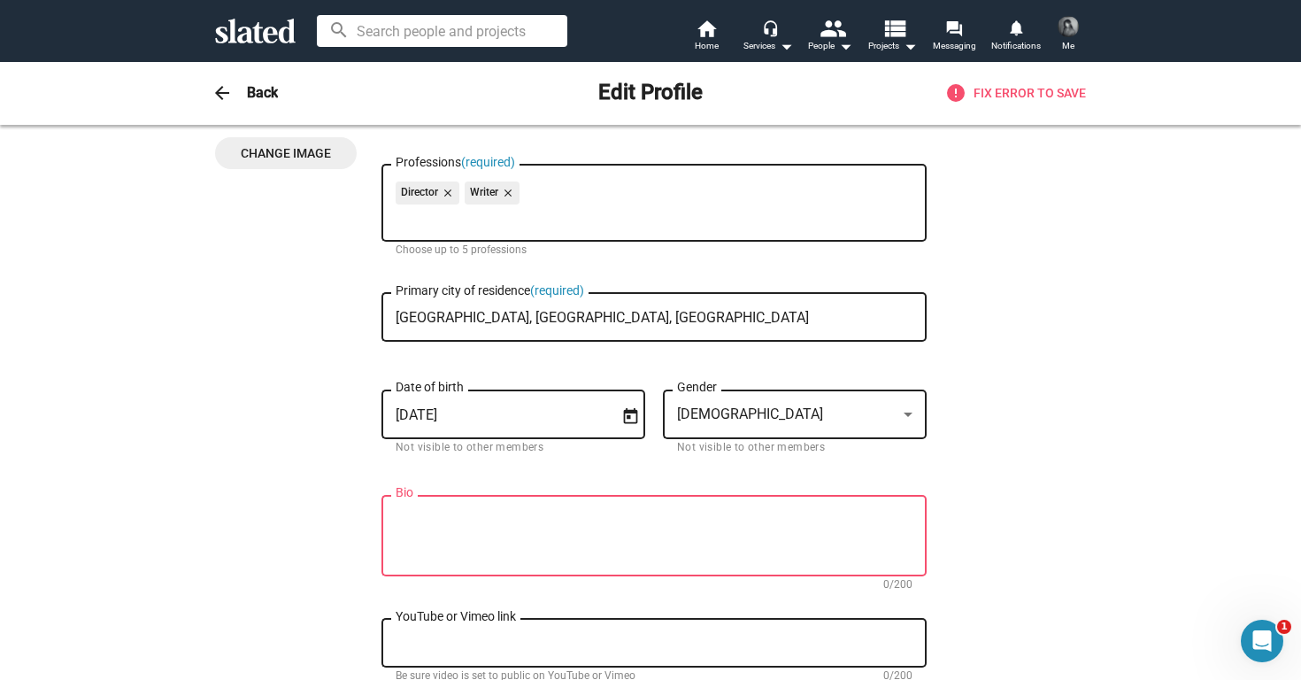
type textarea "[URL][DOMAIN_NAME]"
click at [826, 551] on textarea "Bio" at bounding box center [654, 537] width 517 height 48
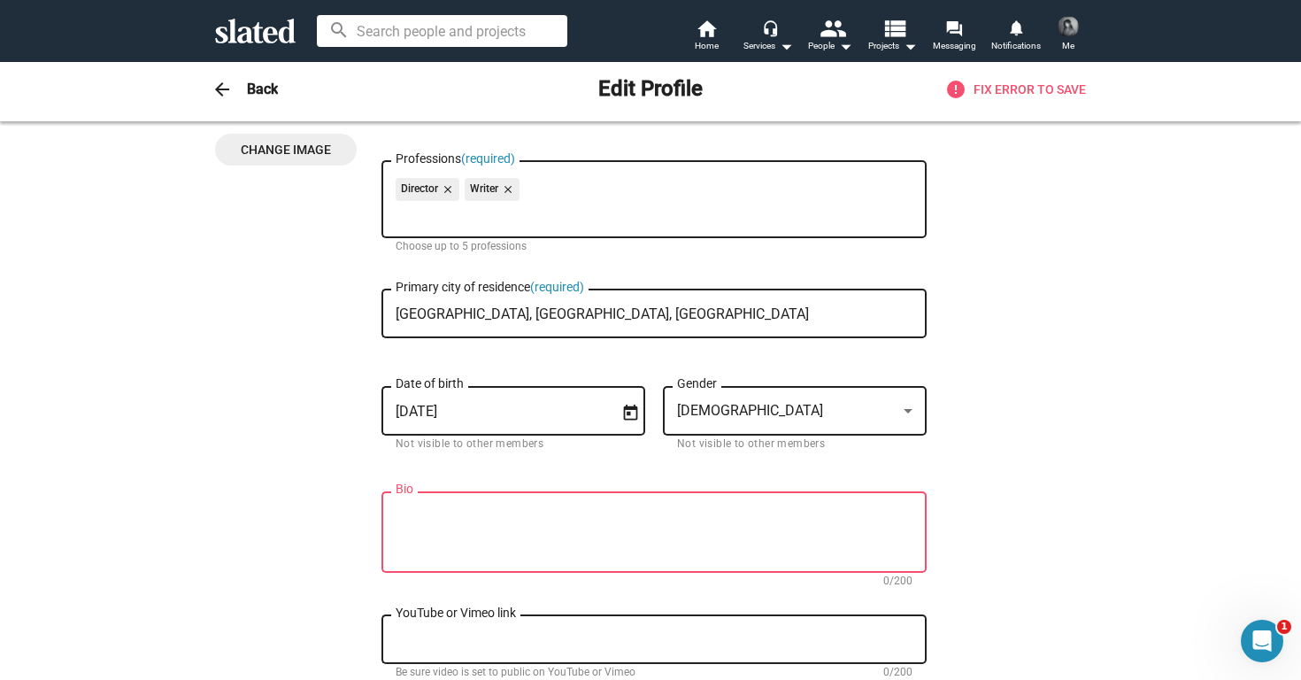
paste textarea "[PERSON_NAME] (she/her) is a [GEOGRAPHIC_DATA]–based writer, director and actor…"
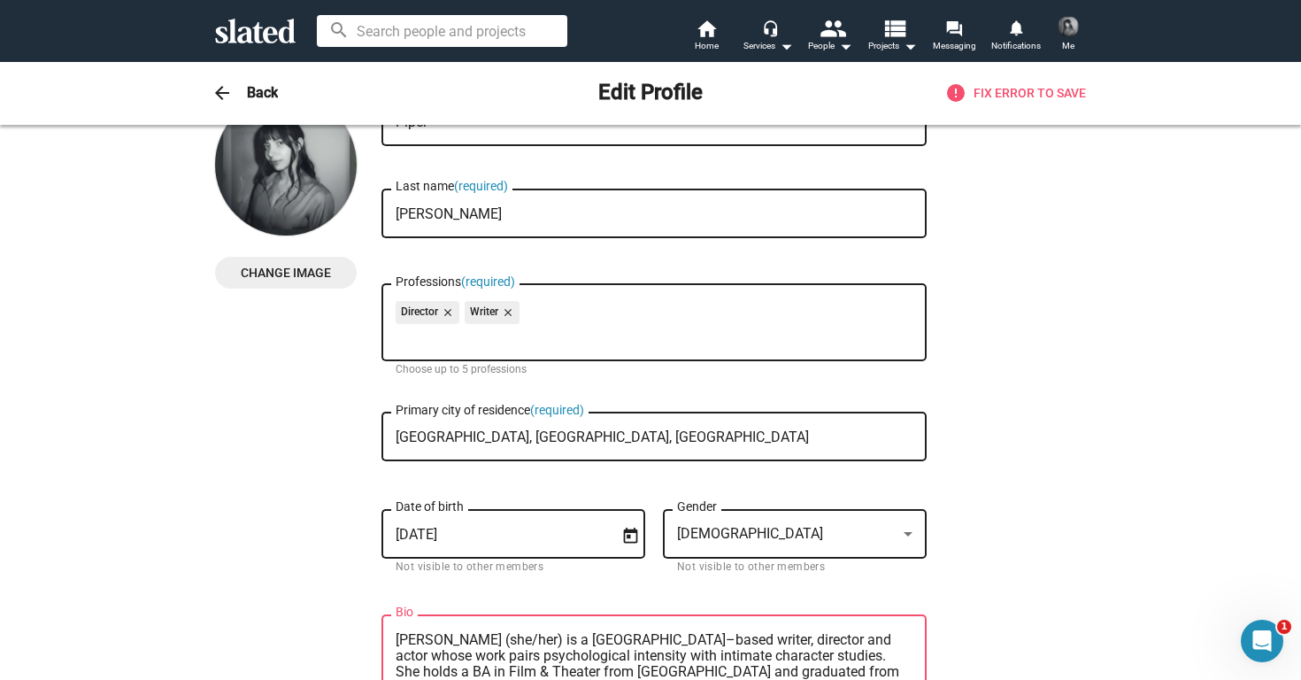
scroll to position [75, 0]
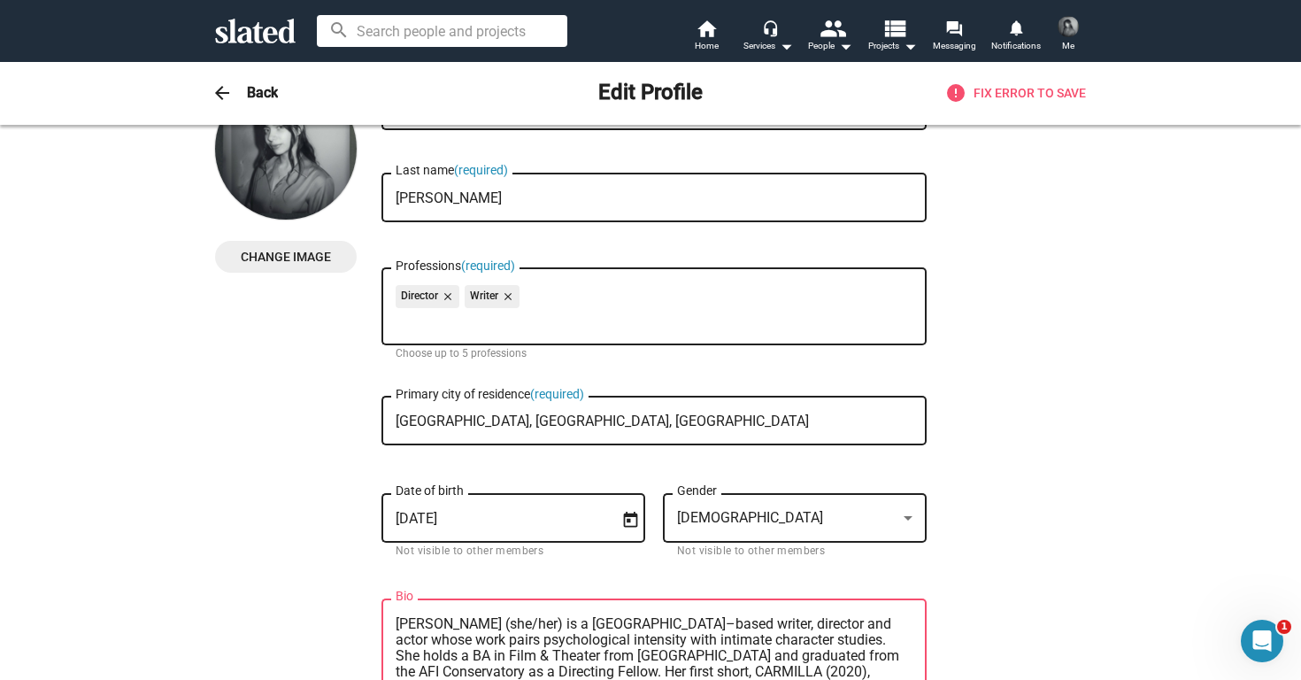
type textarea "[PERSON_NAME] (she/her) is a [GEOGRAPHIC_DATA]–based writer, director and actor…"
click at [646, 299] on div "Director close Writer close" at bounding box center [654, 299] width 517 height 28
click at [581, 297] on div "Director close Writer close" at bounding box center [654, 299] width 517 height 28
click at [527, 320] on input "Professions (required)" at bounding box center [657, 321] width 517 height 16
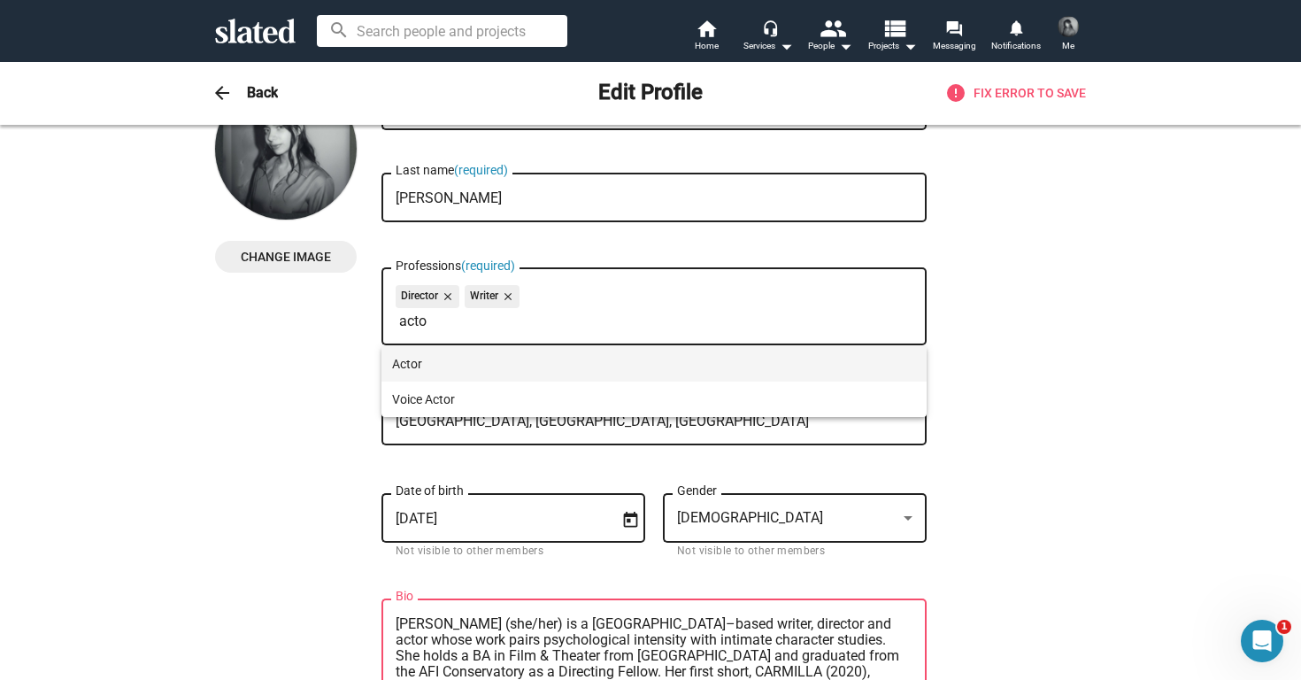
type input "acto"
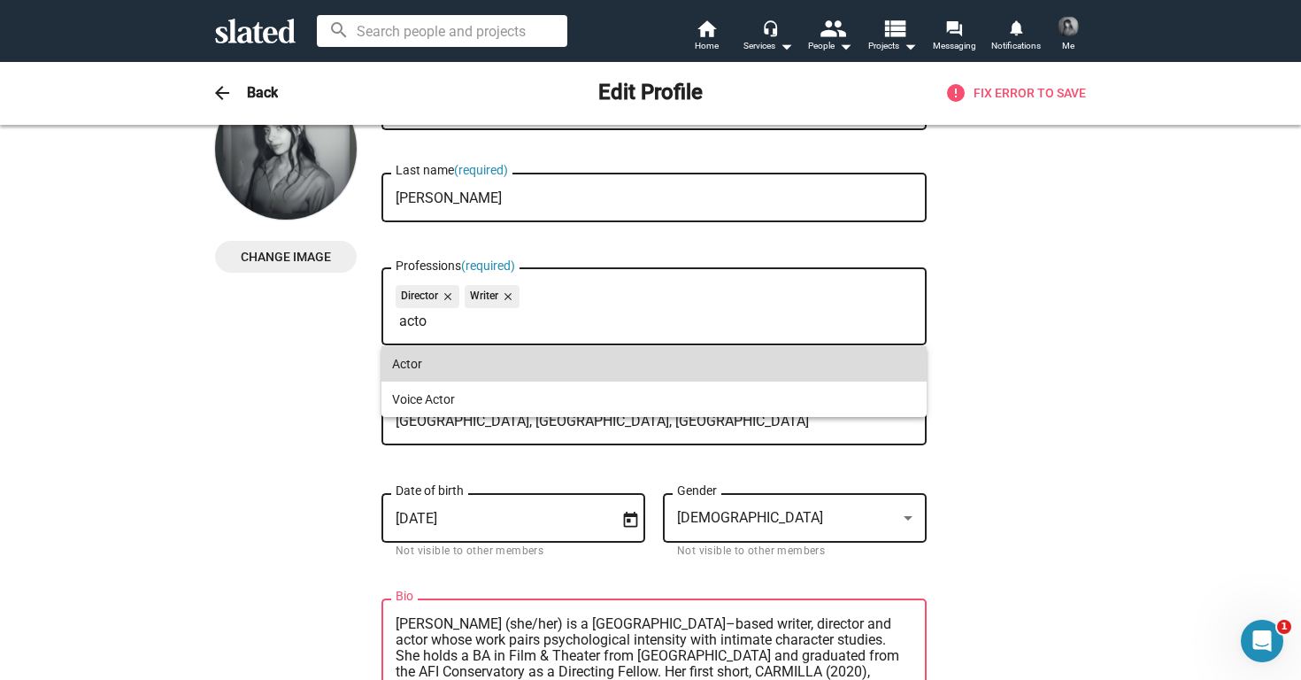
click at [445, 368] on span "Actor" at bounding box center [654, 363] width 524 height 35
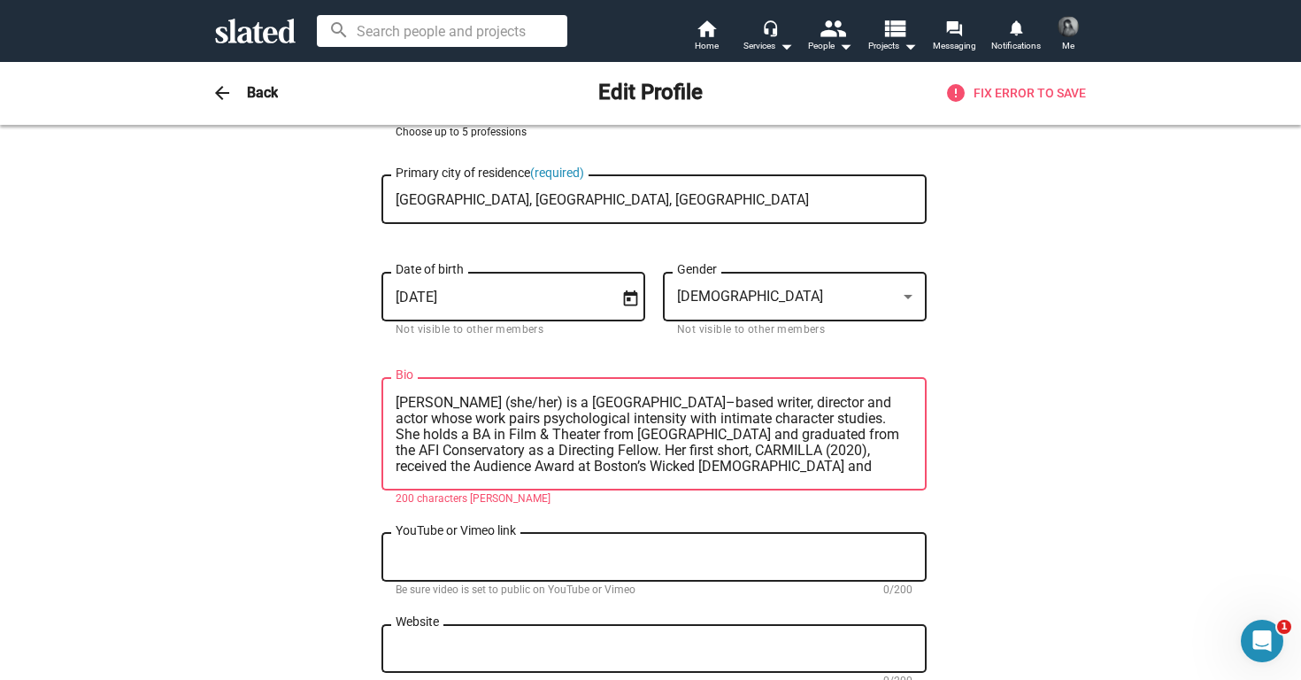
scroll to position [298, 0]
click at [890, 493] on mat-error "200 characters [PERSON_NAME]" at bounding box center [654, 497] width 517 height 14
click at [798, 564] on textarea "YouTube or Vimeo link" at bounding box center [654, 556] width 517 height 16
click at [892, 465] on textarea "[PERSON_NAME] (she/her) is a [GEOGRAPHIC_DATA]–based writer, director and actor…" at bounding box center [654, 433] width 517 height 80
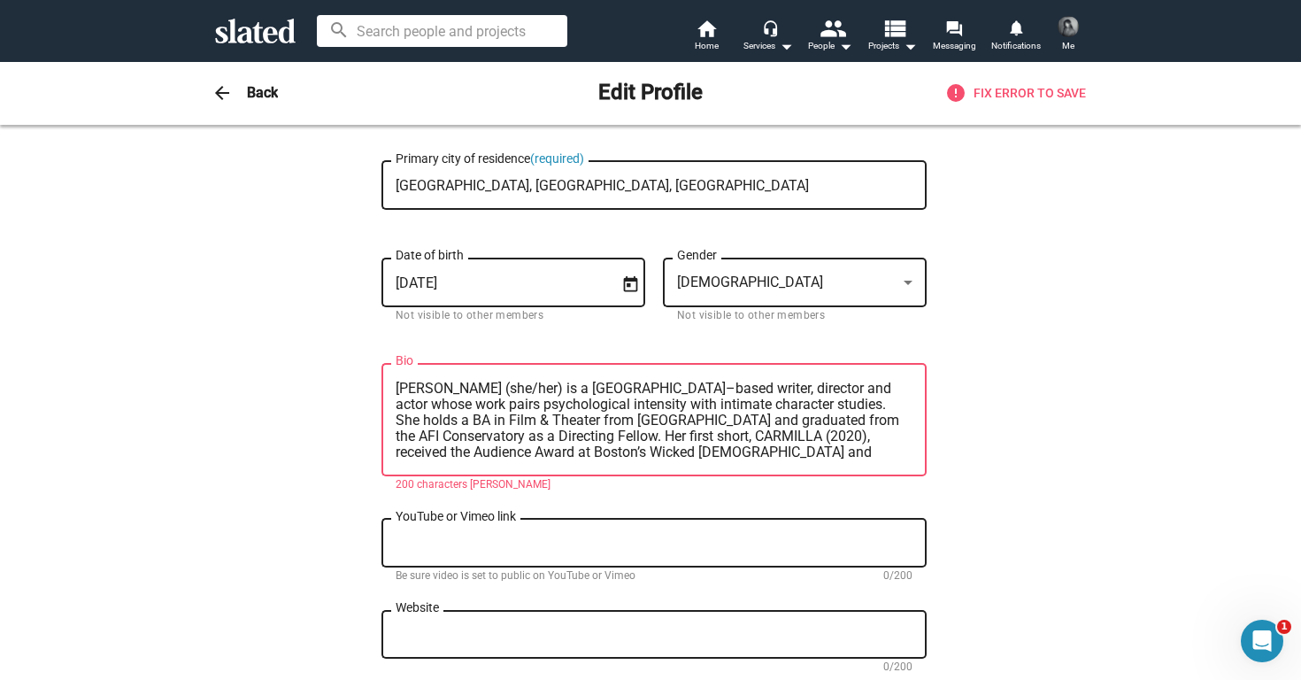
scroll to position [0, 0]
drag, startPoint x: 556, startPoint y: 387, endPoint x: 497, endPoint y: 388, distance: 59.3
click at [497, 388] on textarea "[PERSON_NAME] (she/her) is a [GEOGRAPHIC_DATA]–based writer, director and actor…" at bounding box center [654, 421] width 517 height 80
drag, startPoint x: 597, startPoint y: 390, endPoint x: 528, endPoint y: 395, distance: 69.2
click at [528, 395] on textarea "[PERSON_NAME] is a [GEOGRAPHIC_DATA]–based writer, director and actor whose wor…" at bounding box center [654, 421] width 517 height 80
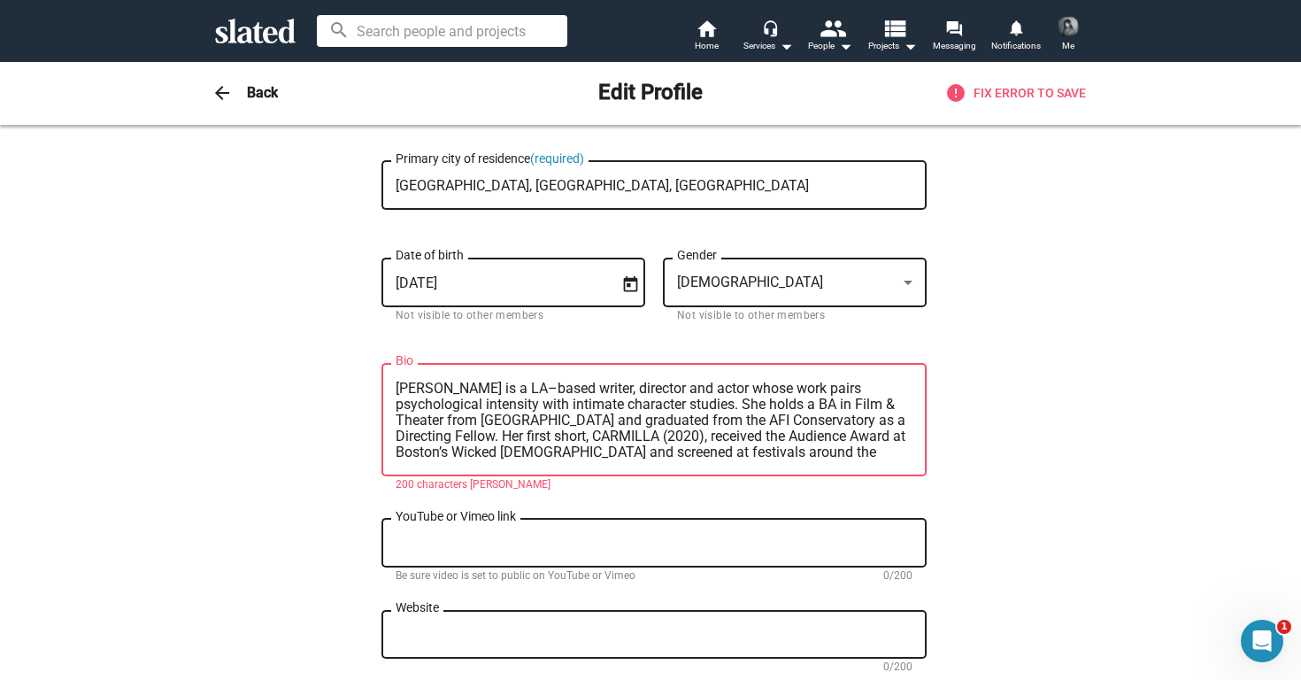
click at [630, 482] on mat-error "200 characters [PERSON_NAME]" at bounding box center [654, 485] width 517 height 14
click at [715, 440] on textarea "[PERSON_NAME] is a LA–based writer, director and actor whose work pairs psychol…" at bounding box center [654, 421] width 517 height 80
click at [837, 455] on textarea "[PERSON_NAME] is a LA–based writer, director and actor whose work pairs psychol…" at bounding box center [654, 421] width 517 height 80
click at [539, 420] on textarea "[PERSON_NAME] is a LA–based writer, director and actor whose work pairs psychol…" at bounding box center [654, 421] width 517 height 80
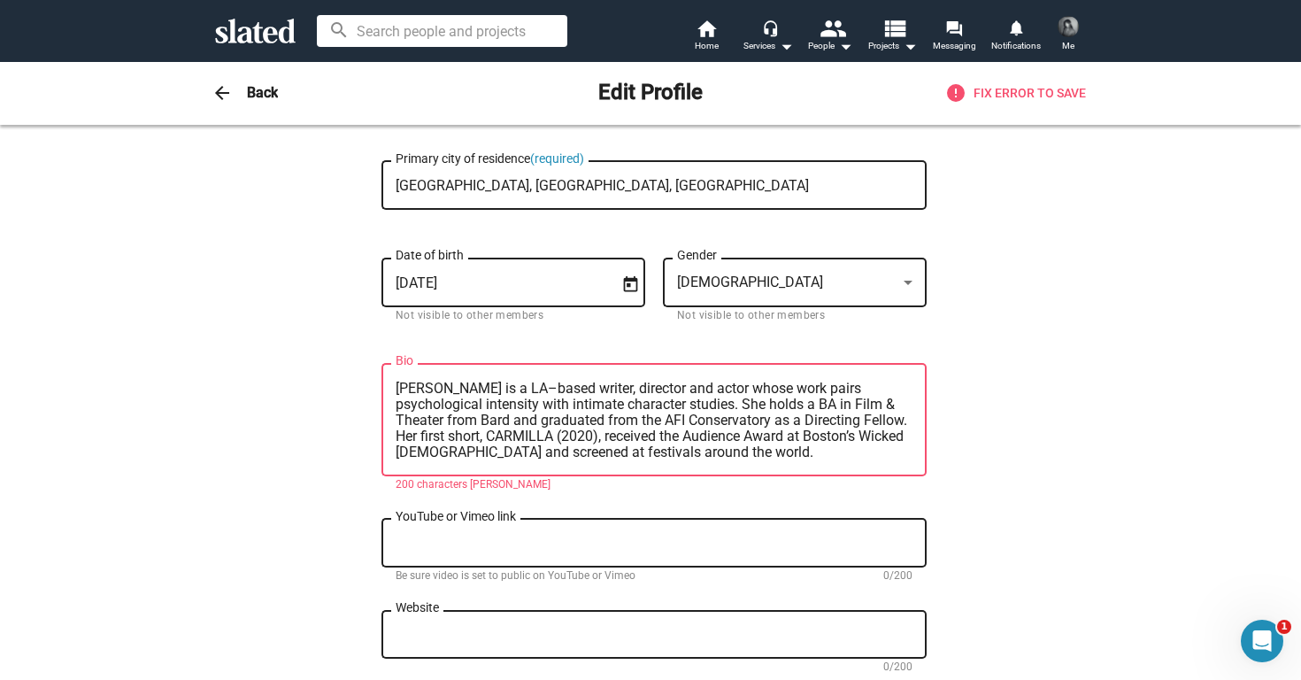
click at [666, 424] on textarea "[PERSON_NAME] is a LA–based writer, director and actor whose work pairs psychol…" at bounding box center [654, 421] width 517 height 80
click at [699, 421] on textarea "[PERSON_NAME] is a LA–based writer, director and actor whose work pairs psychol…" at bounding box center [654, 421] width 517 height 80
type textarea "[PERSON_NAME] is a LA–based writer, director and actor whose work pairs psychol…"
click at [648, 450] on textarea "[PERSON_NAME] is a LA–based writer, director and actor whose work pairs psychol…" at bounding box center [654, 421] width 517 height 80
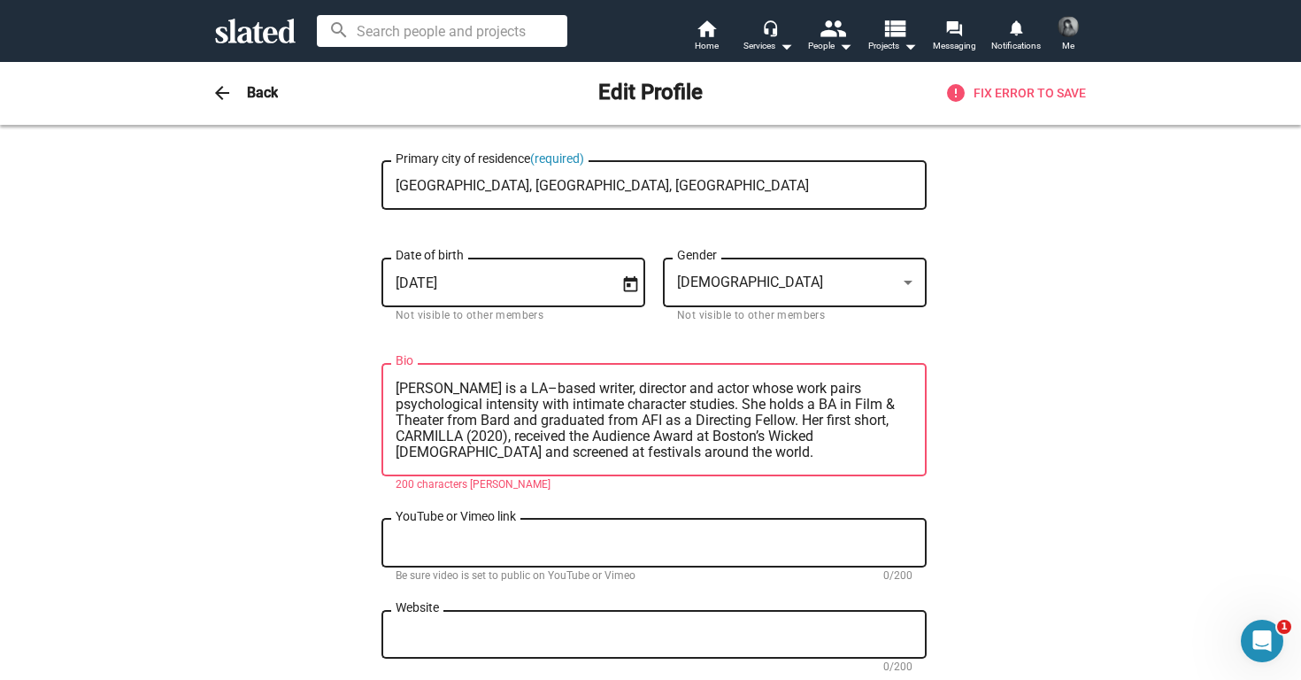
drag, startPoint x: 647, startPoint y: 457, endPoint x: 389, endPoint y: 389, distance: 267.3
click at [389, 389] on div "[PERSON_NAME] is a LA–based writer, director and actor whose work pairs psychol…" at bounding box center [654, 418] width 545 height 116
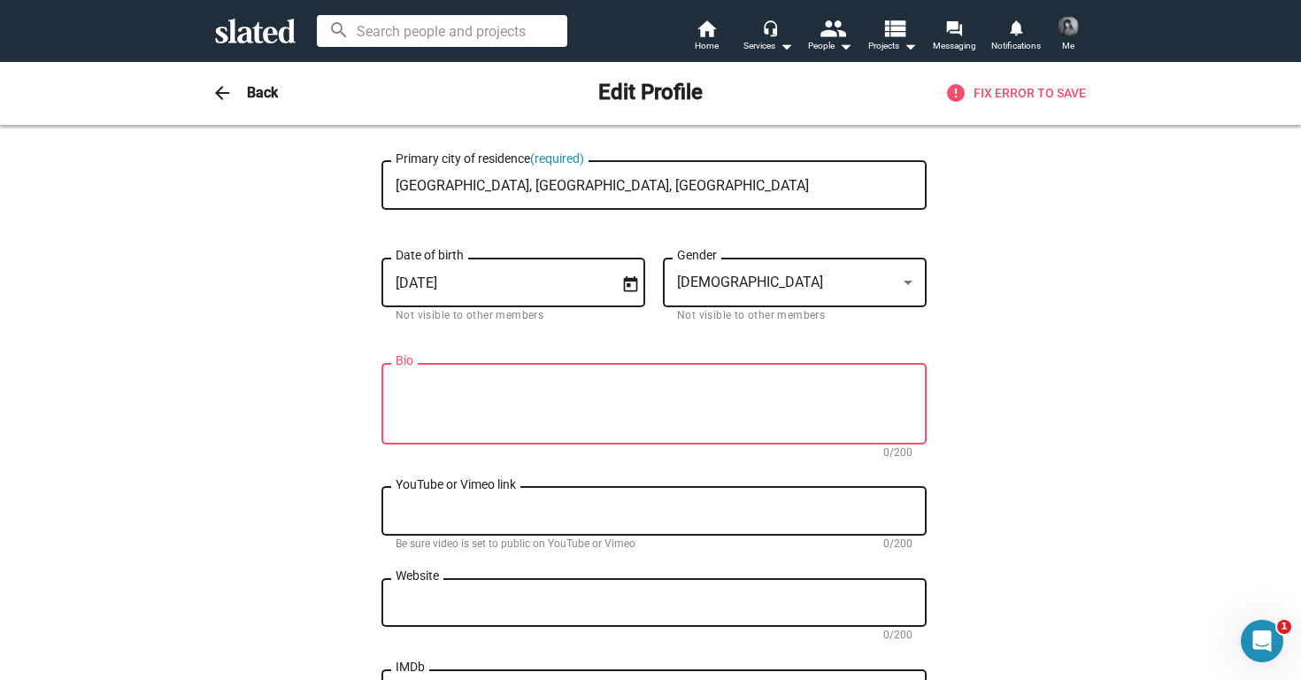
click at [441, 513] on textarea "YouTube or Vimeo link" at bounding box center [654, 512] width 517 height 16
click at [442, 383] on textarea "Bio" at bounding box center [654, 405] width 517 height 48
paste textarea "[PERSON_NAME] is a LA–based writer, director and actor whose work pairs psychol…"
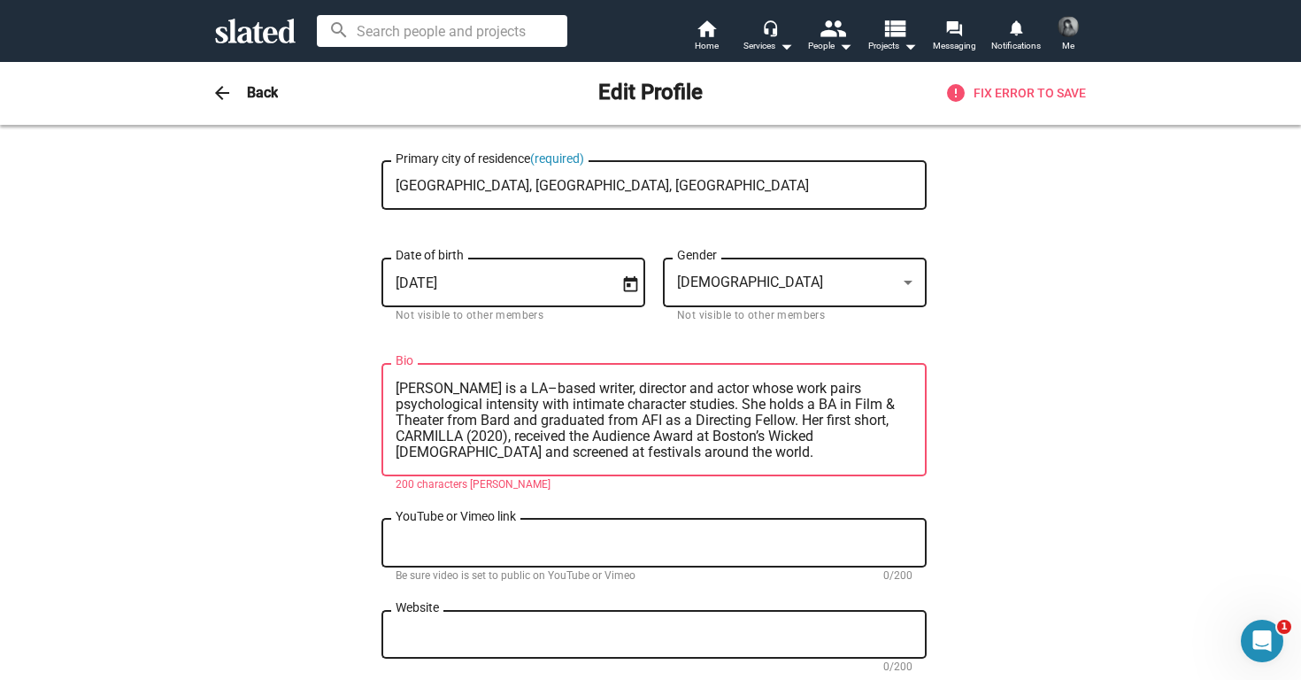
drag, startPoint x: 643, startPoint y: 455, endPoint x: 384, endPoint y: 358, distance: 275.9
click at [384, 359] on div "Change Image [PERSON_NAME] First name (required) [PERSON_NAME] Last name (requi…" at bounding box center [654, 505] width 545 height 1327
paste textarea "n [DEMOGRAPHIC_DATA] writer, director, and actor. An AFI Directing Fellow and B…"
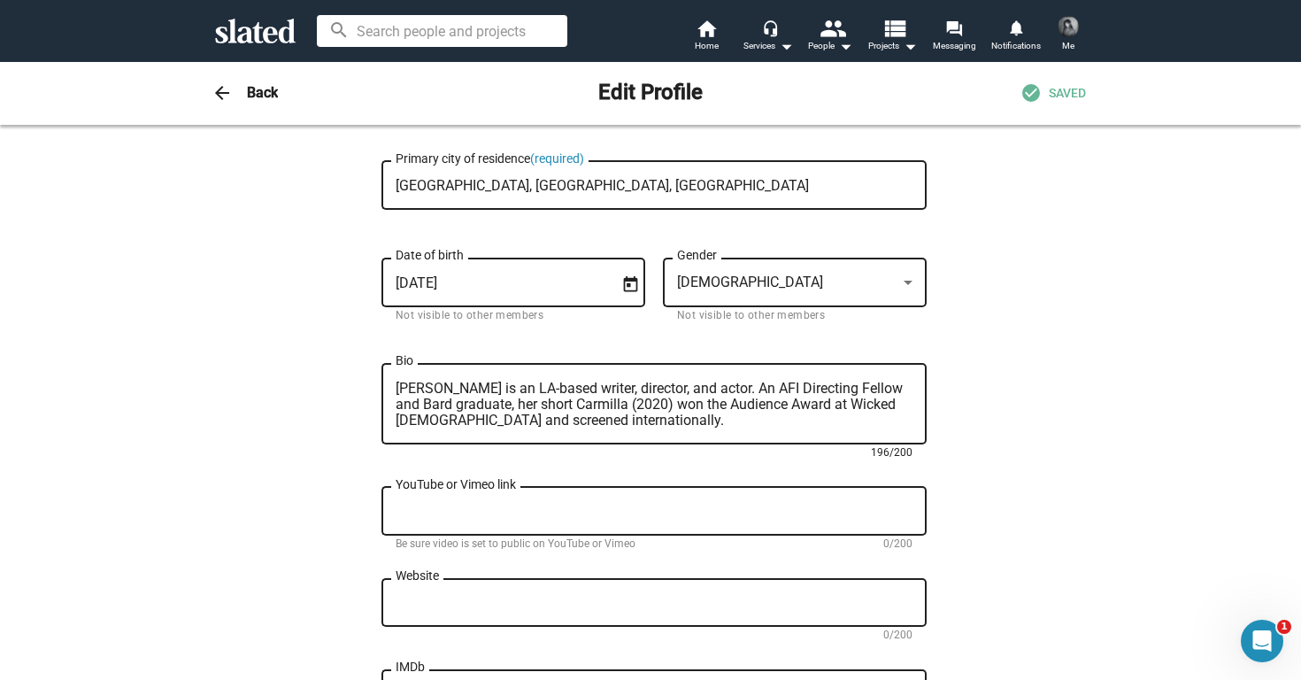
click at [535, 400] on textarea "[PERSON_NAME] is an LA-based writer, director, and actor. An AFI Directing Fell…" at bounding box center [654, 405] width 517 height 48
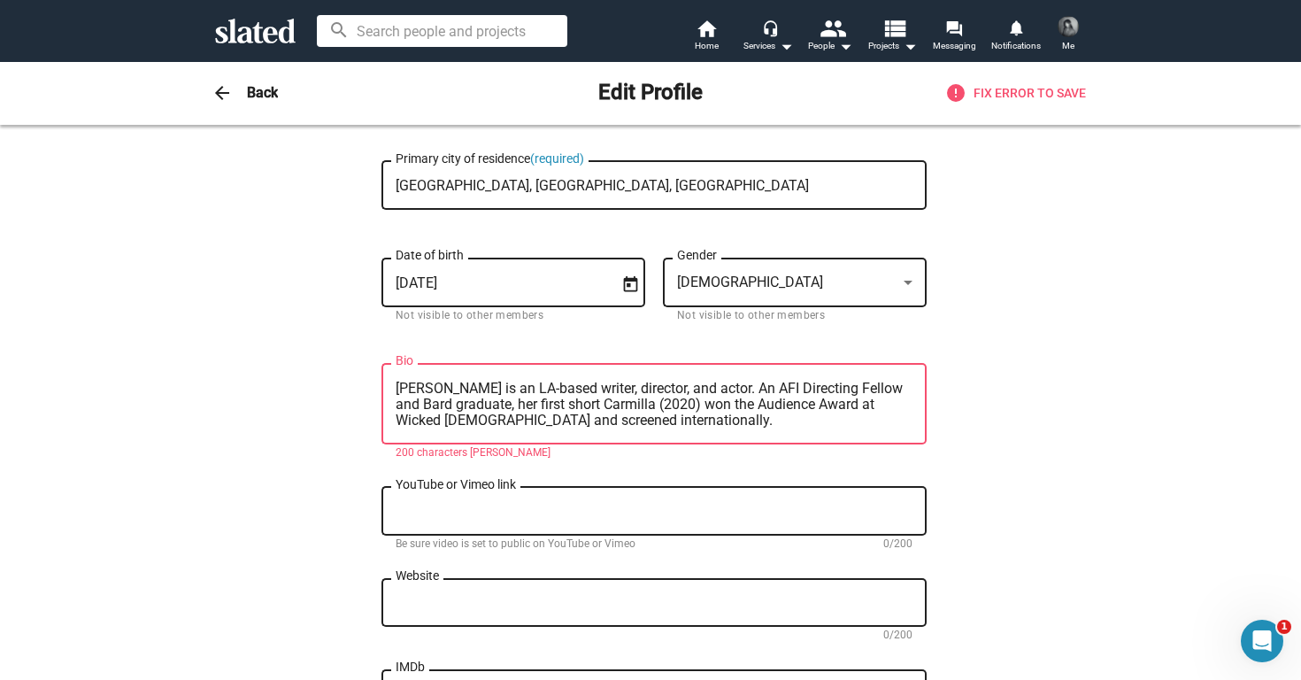
click at [702, 409] on textarea "[PERSON_NAME] is an LA-based writer, director, and actor. An AFI Directing Fell…" at bounding box center [654, 405] width 517 height 48
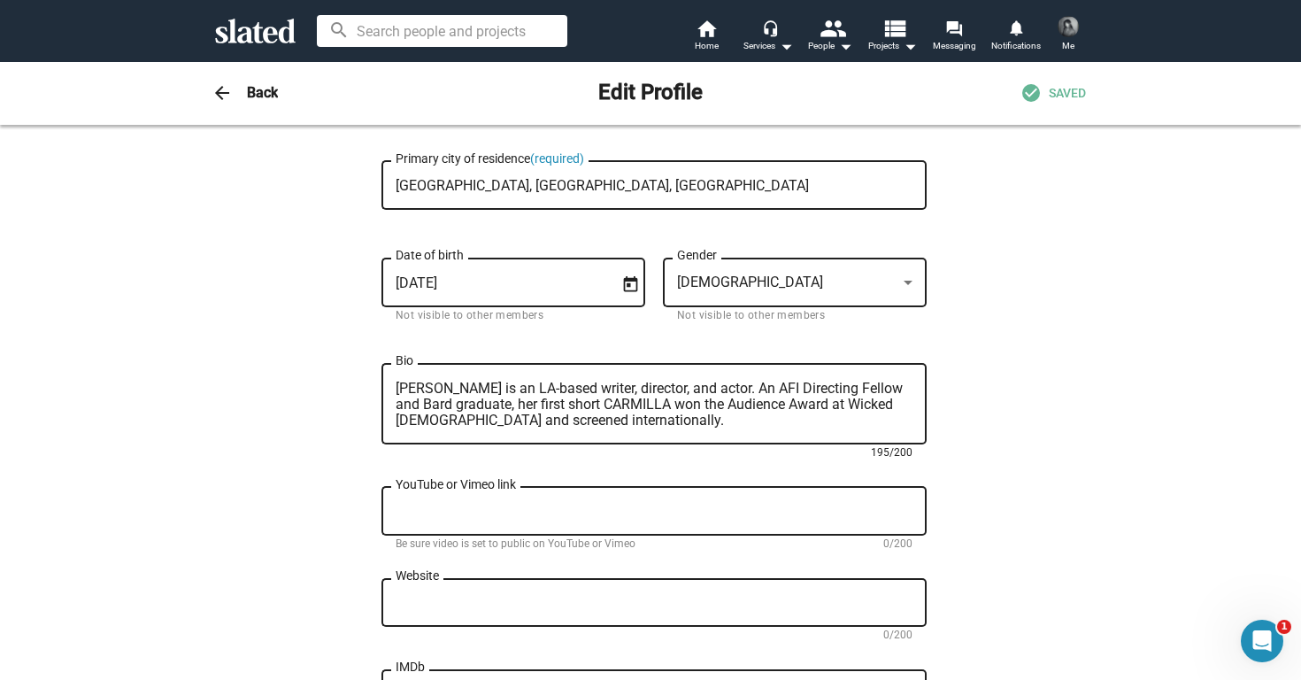
click at [634, 418] on textarea "[PERSON_NAME] is an LA-based writer, director, and actor. An AFI Directing Fell…" at bounding box center [654, 405] width 517 height 48
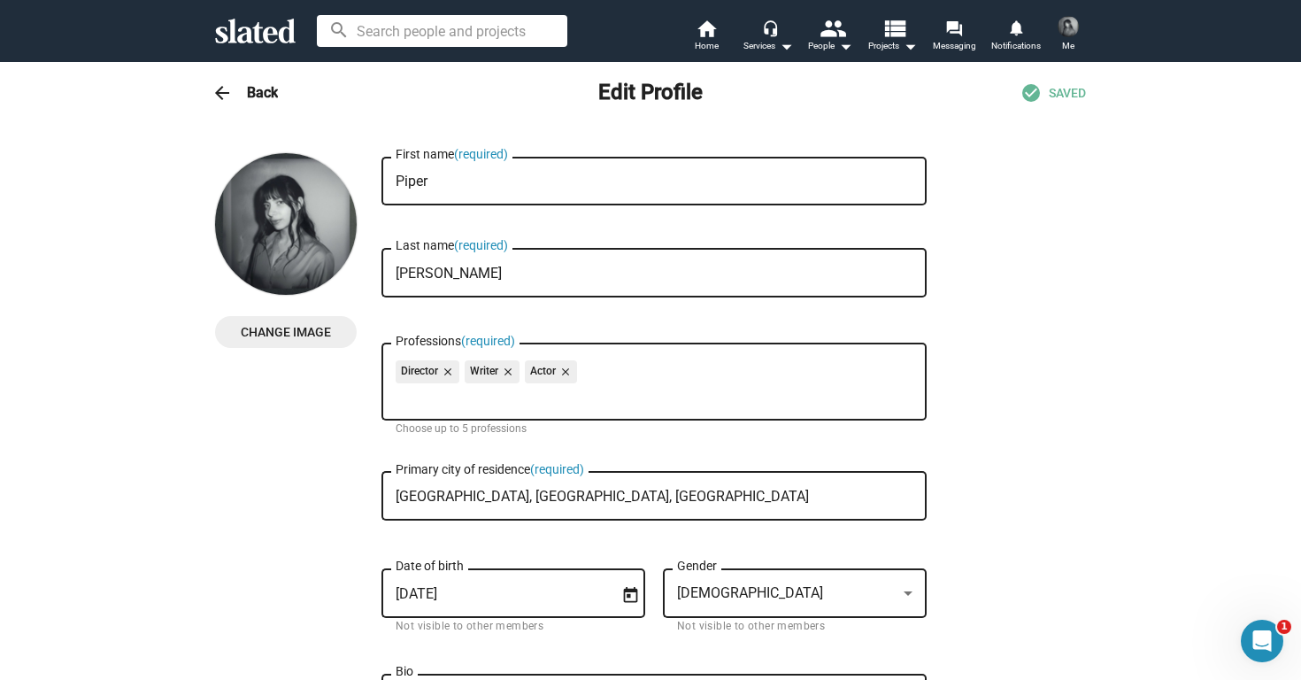
type textarea "[PERSON_NAME] is an LA-based writer, director, and actor. An AFI Directing Fell…"
click at [1067, 29] on img at bounding box center [1068, 26] width 21 height 21
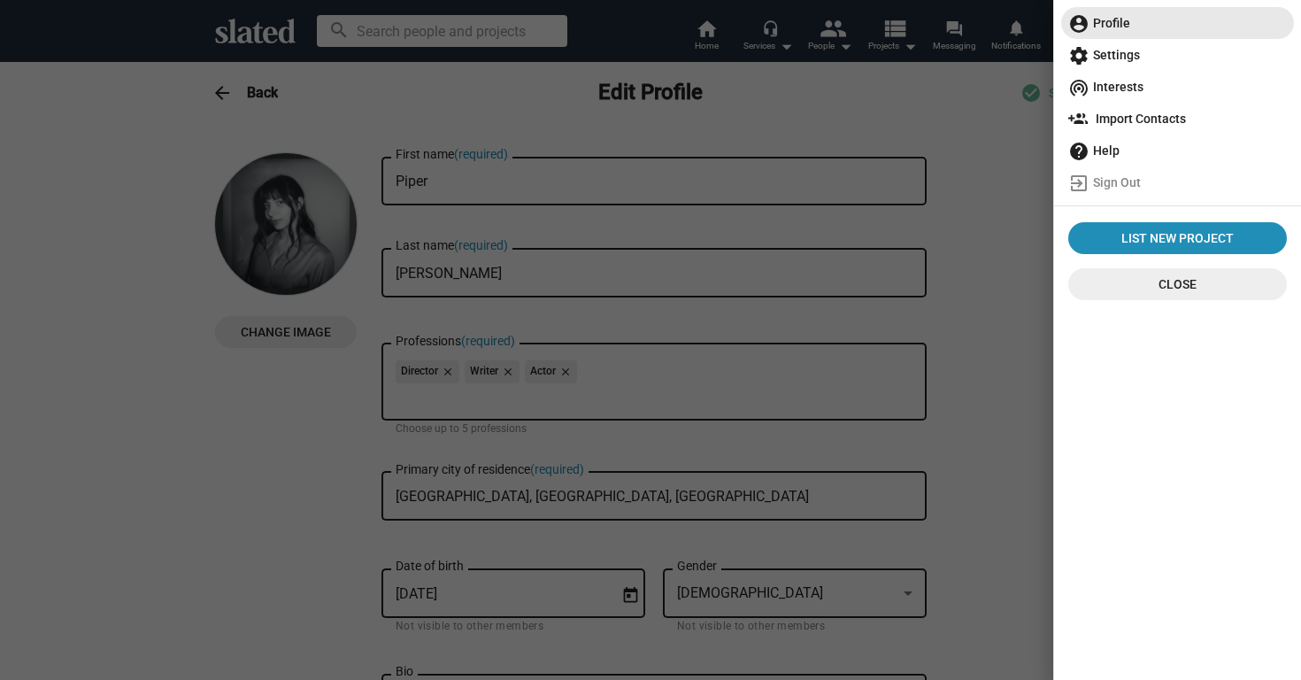
click at [1098, 19] on span "account_circle Profile" at bounding box center [1177, 23] width 219 height 32
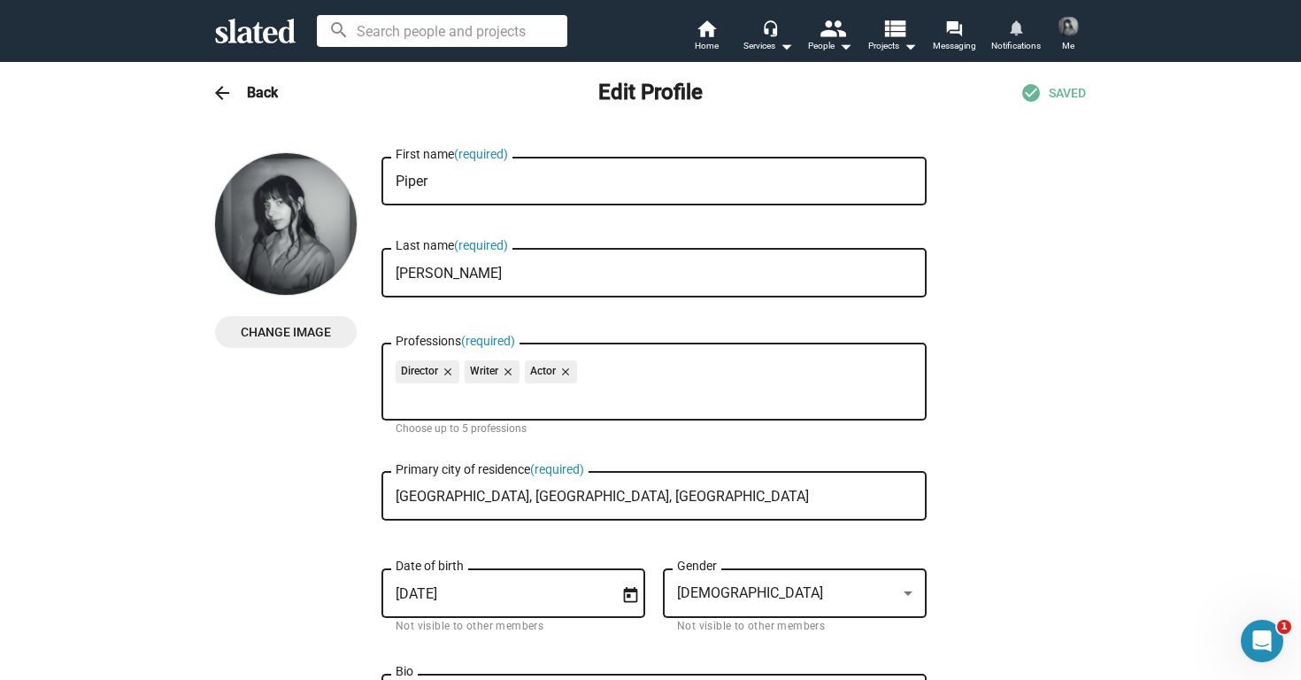
click at [1007, 35] on mat-icon "notifications" at bounding box center [1015, 27] width 17 height 17
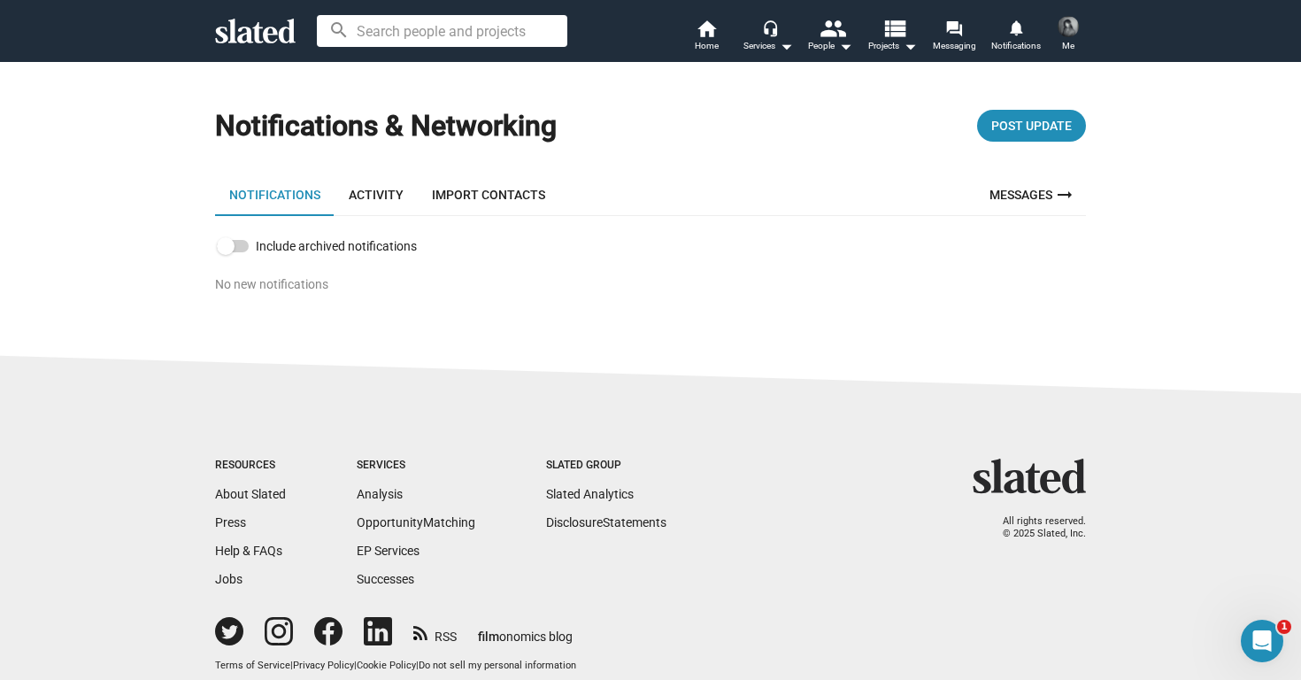
click at [1070, 30] on img at bounding box center [1068, 26] width 21 height 21
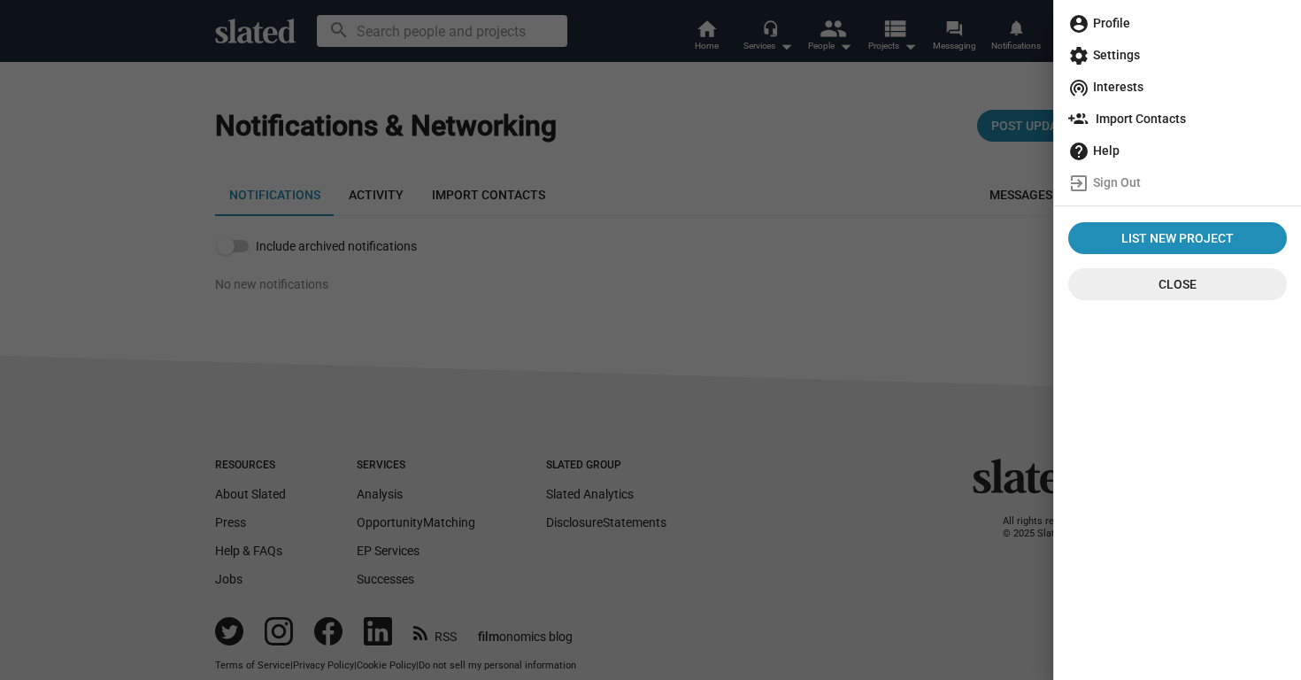
click at [1076, 29] on mat-icon "account_circle" at bounding box center [1078, 23] width 21 height 21
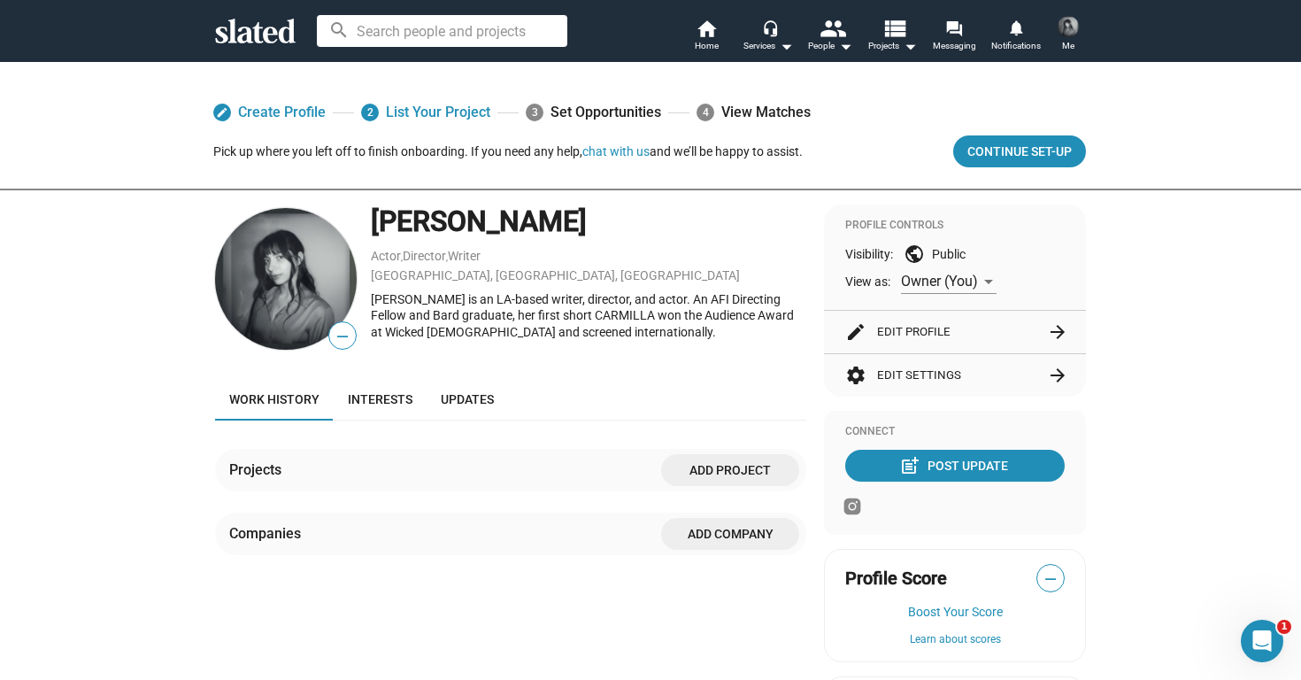
click at [1068, 42] on span "Me" at bounding box center [1068, 45] width 12 height 21
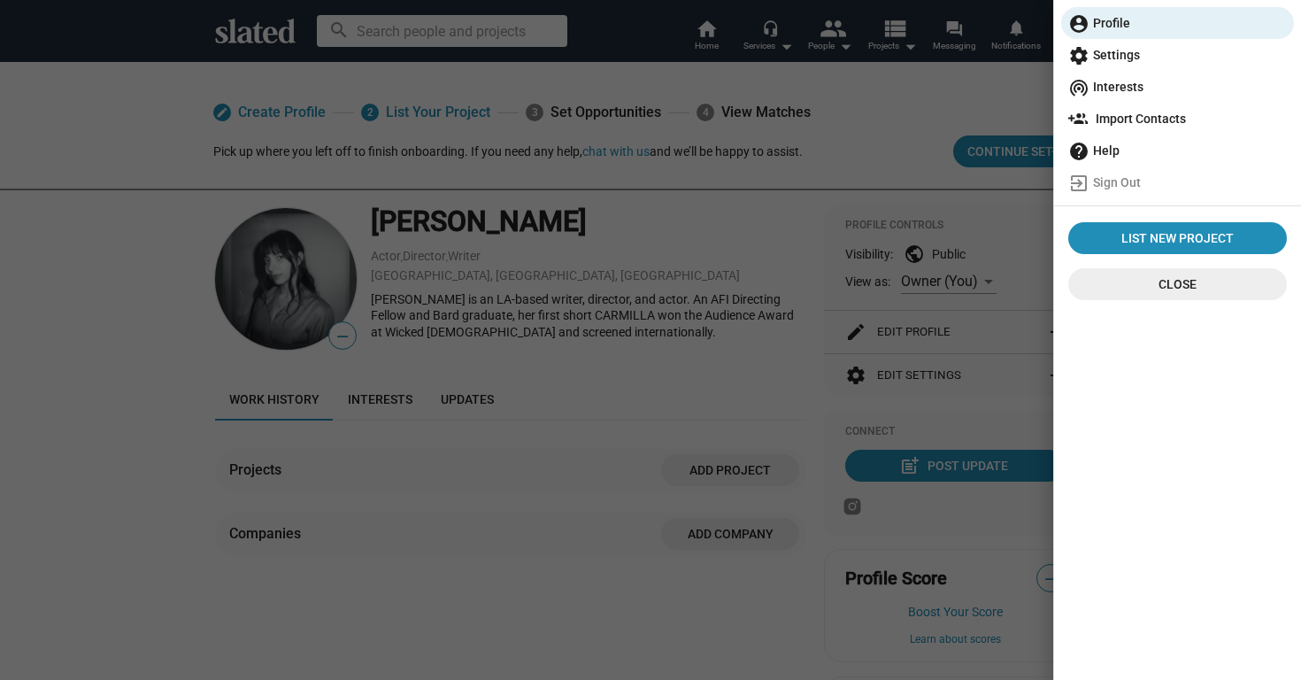
click at [807, 246] on div at bounding box center [650, 340] width 1301 height 680
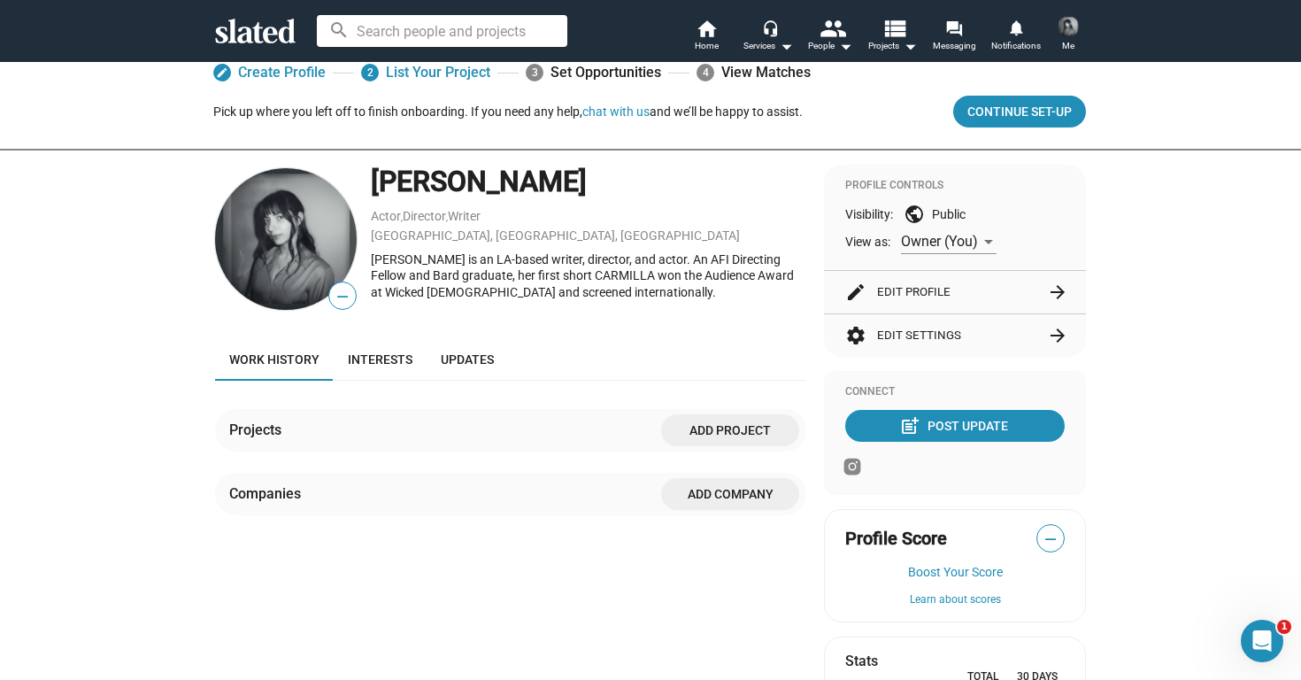
scroll to position [34, 0]
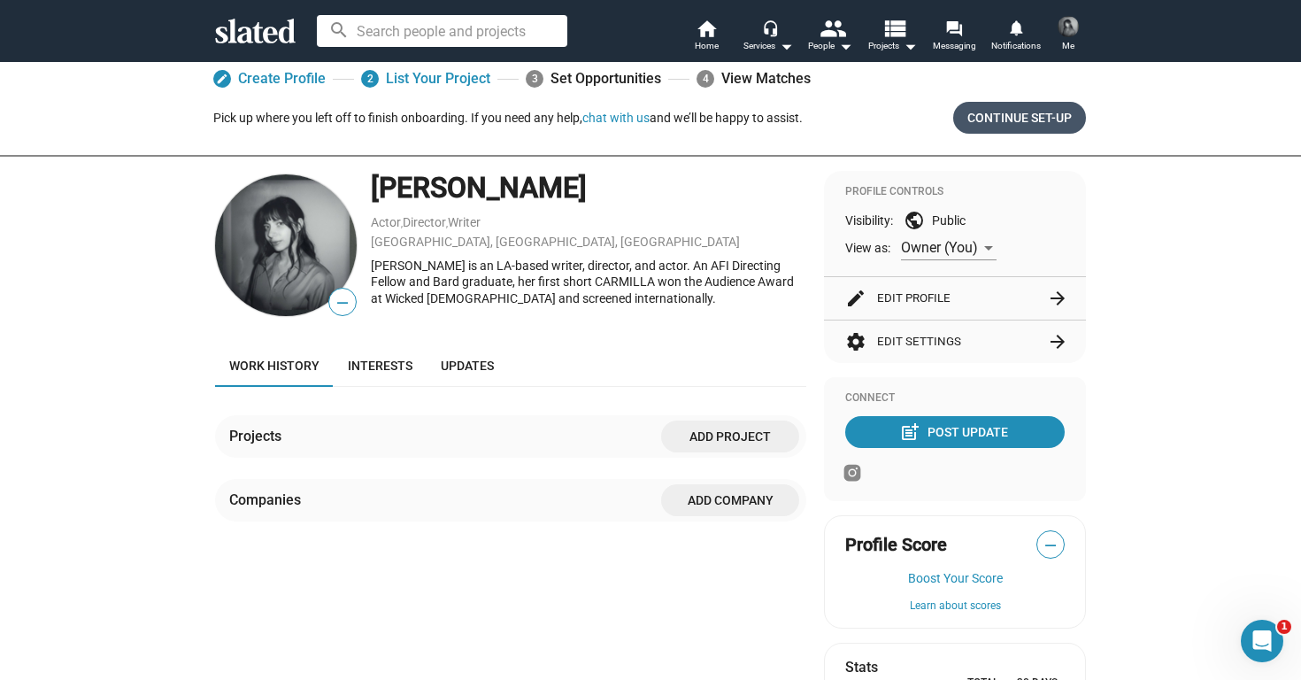
click at [1008, 119] on span "Continue Set-up" at bounding box center [1019, 118] width 104 height 32
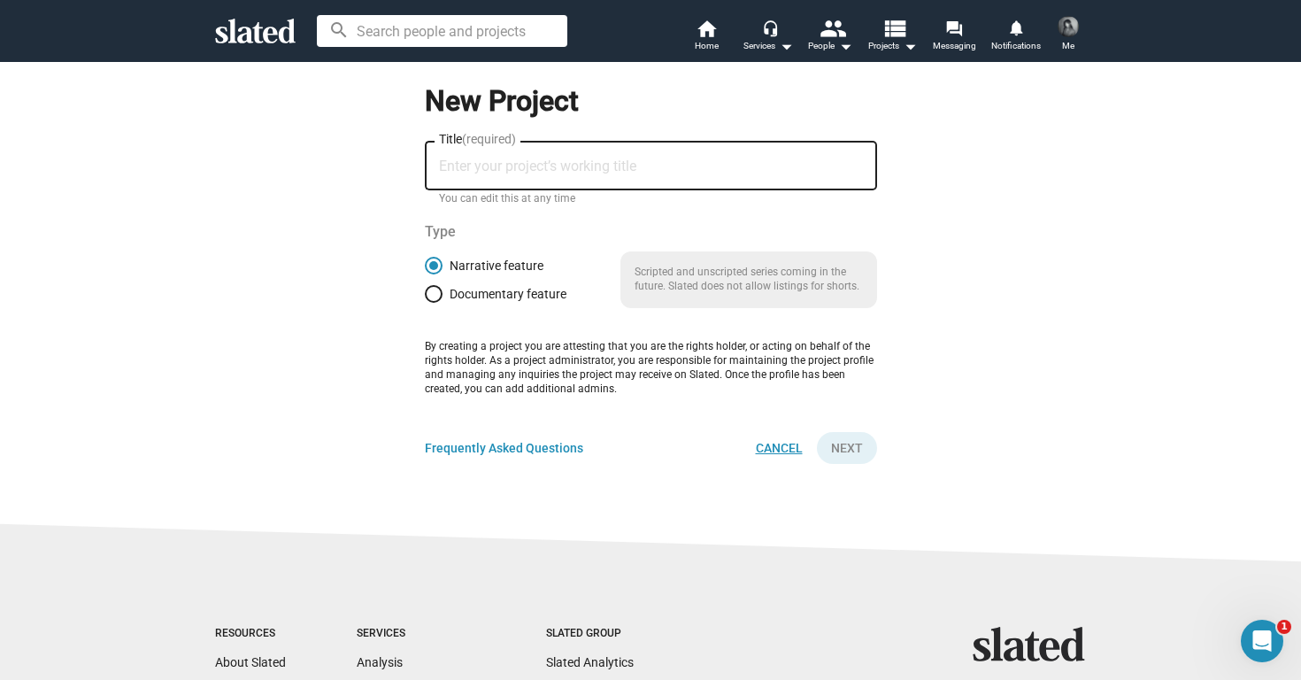
click at [788, 443] on span "Cancel" at bounding box center [779, 448] width 47 height 32
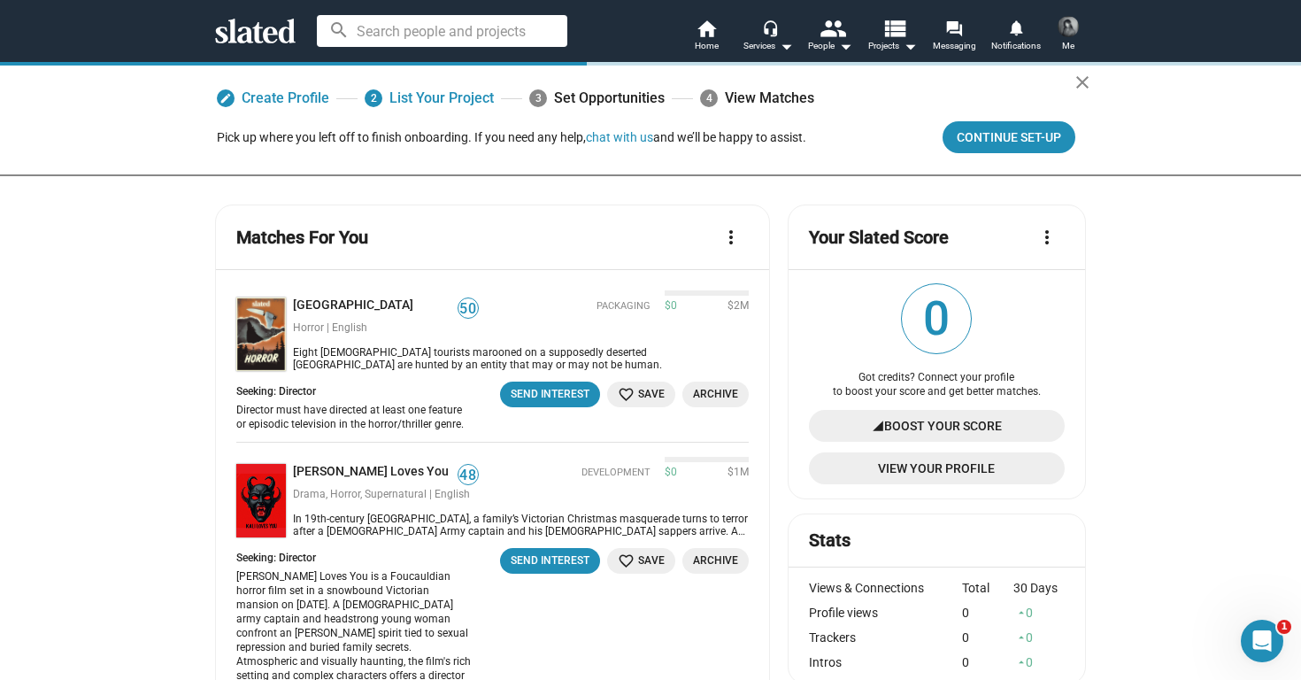
click at [1065, 29] on img at bounding box center [1068, 26] width 21 height 21
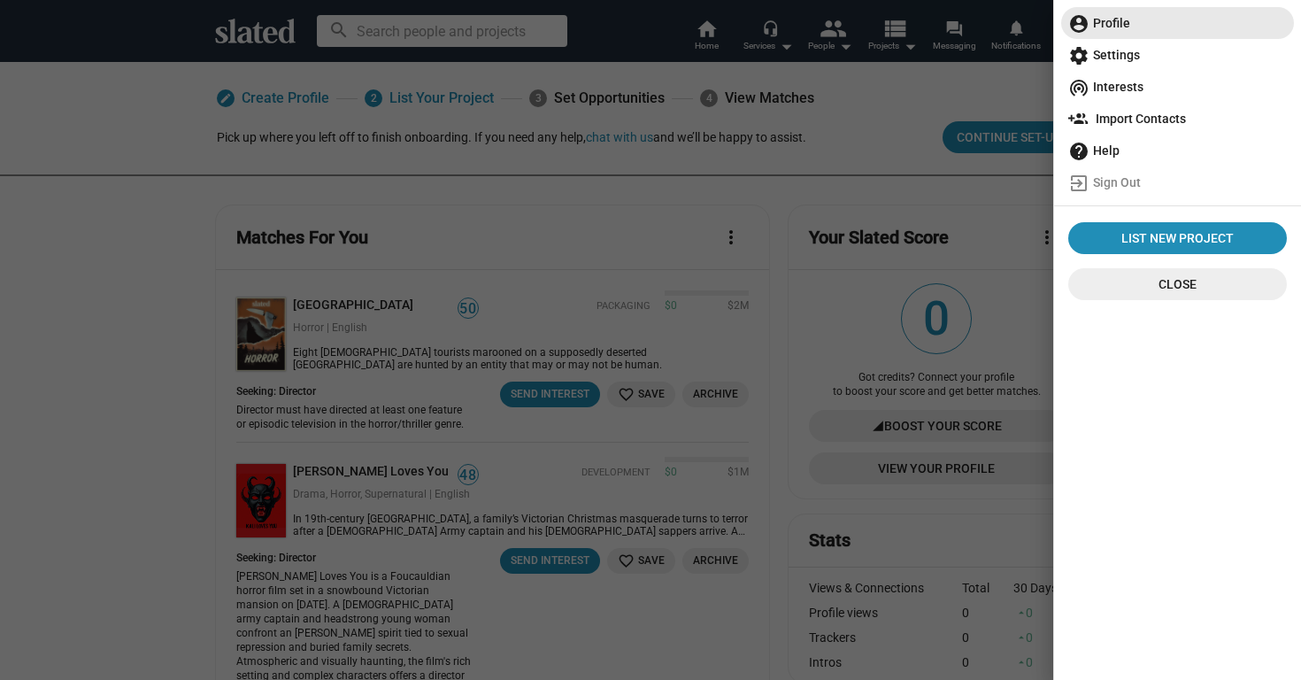
click at [1110, 19] on span "account_circle Profile" at bounding box center [1177, 23] width 219 height 32
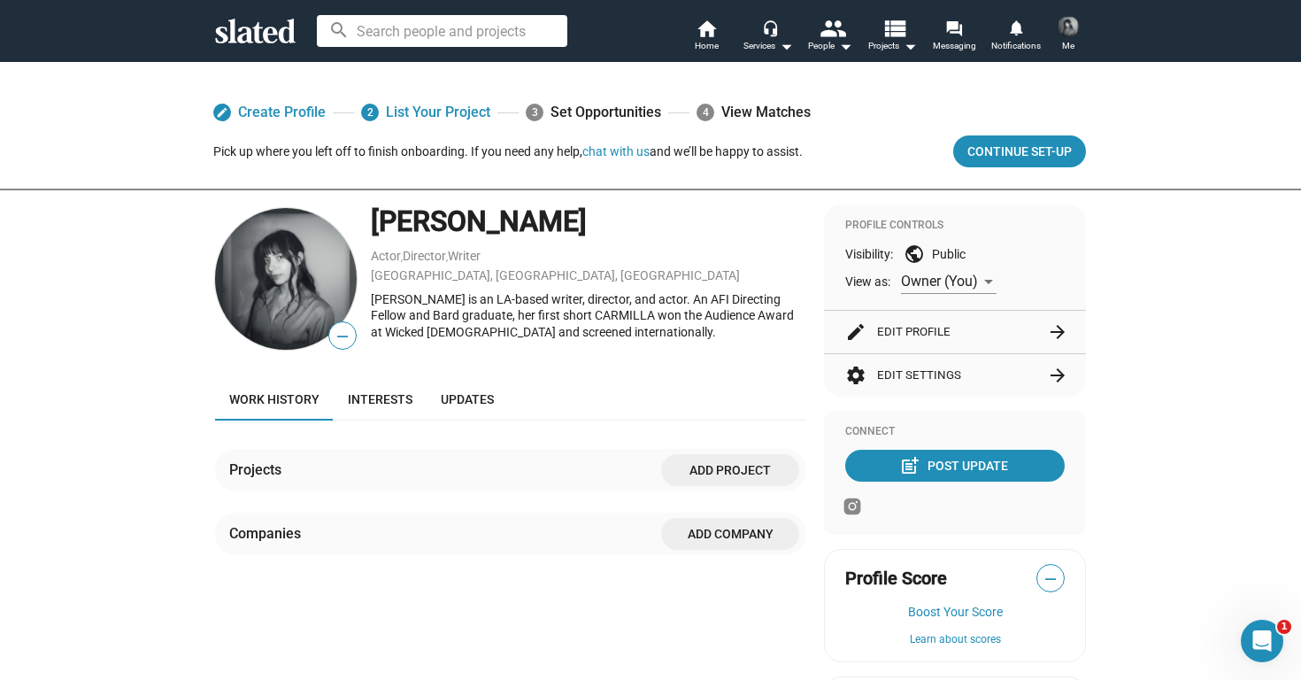
click at [402, 319] on div "[PERSON_NAME] is an LA-based writer, director, and actor. An AFI Directing Fell…" at bounding box center [589, 316] width 436 height 50
click at [424, 254] on link "Director" at bounding box center [424, 256] width 43 height 14
click at [869, 324] on button "edit Edit Profile arrow_forward" at bounding box center [955, 332] width 220 height 42
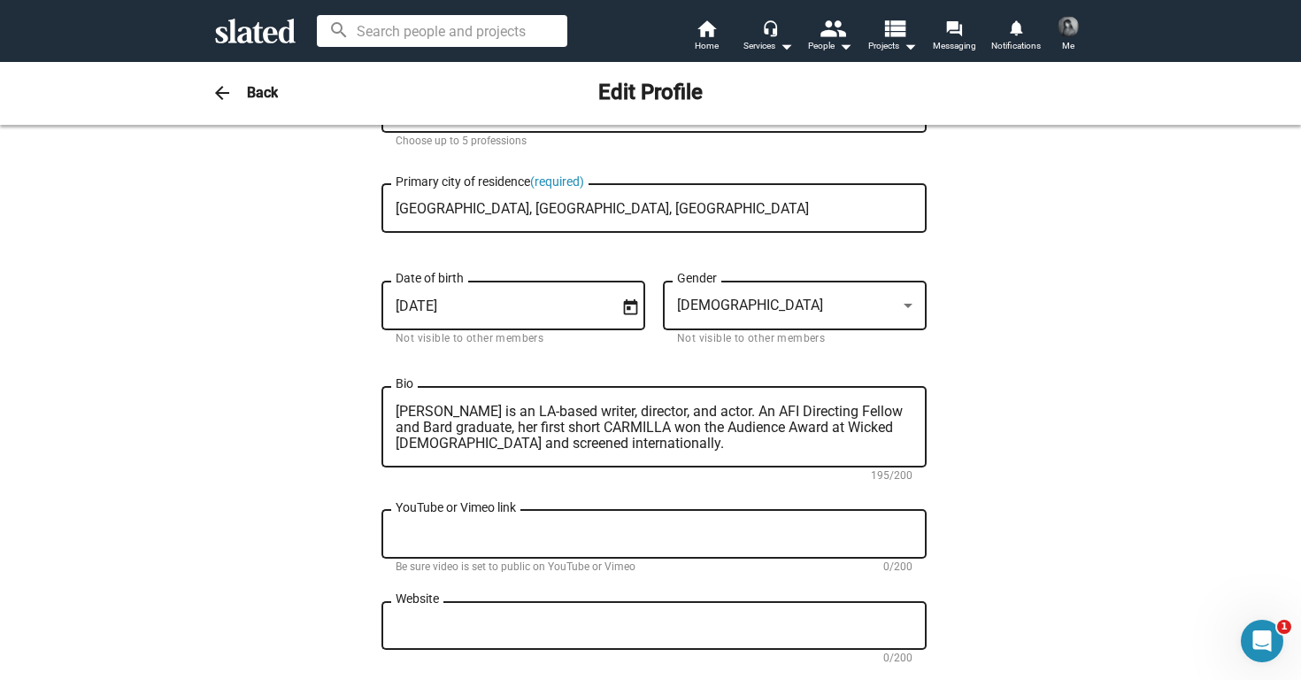
scroll to position [304, 0]
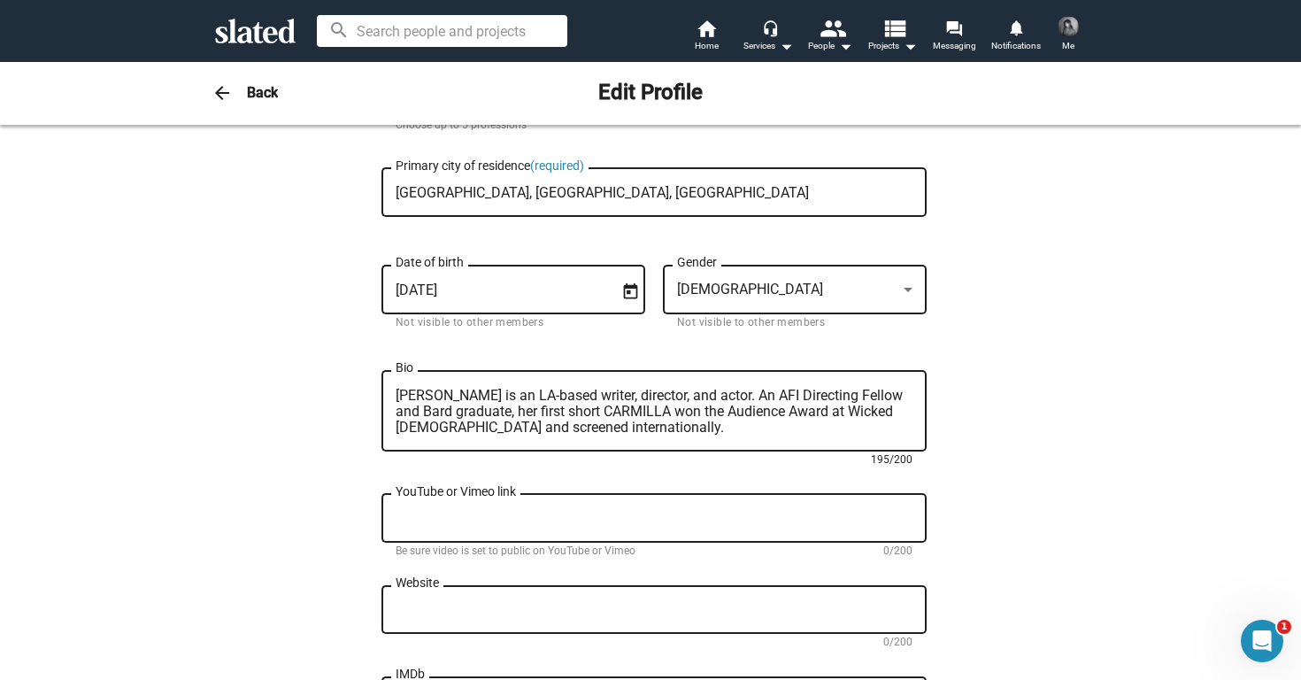
drag, startPoint x: 627, startPoint y: 432, endPoint x: 541, endPoint y: 411, distance: 88.5
click at [541, 411] on textarea "[PERSON_NAME] is an LA-based writer, director, and actor. An AFI Directing Fell…" at bounding box center [654, 412] width 517 height 48
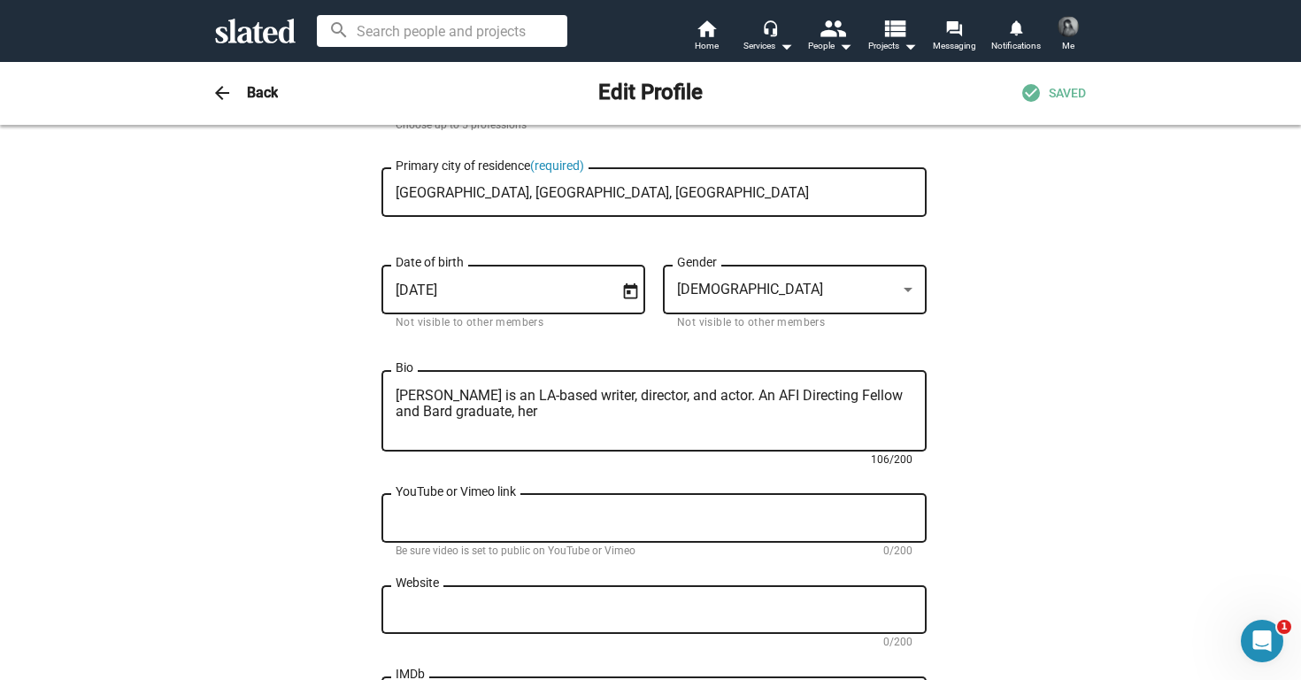
paste textarea "work pairs psychological intensity with intimate character studies."
drag, startPoint x: 459, startPoint y: 430, endPoint x: 362, endPoint y: 395, distance: 103.6
click at [362, 395] on div "Change Image Change Image [PERSON_NAME] First name (required) [PERSON_NAME] Las…" at bounding box center [650, 497] width 871 height 1295
paste textarea "she crafts bold, psychologically charged stories rooted in raw,"
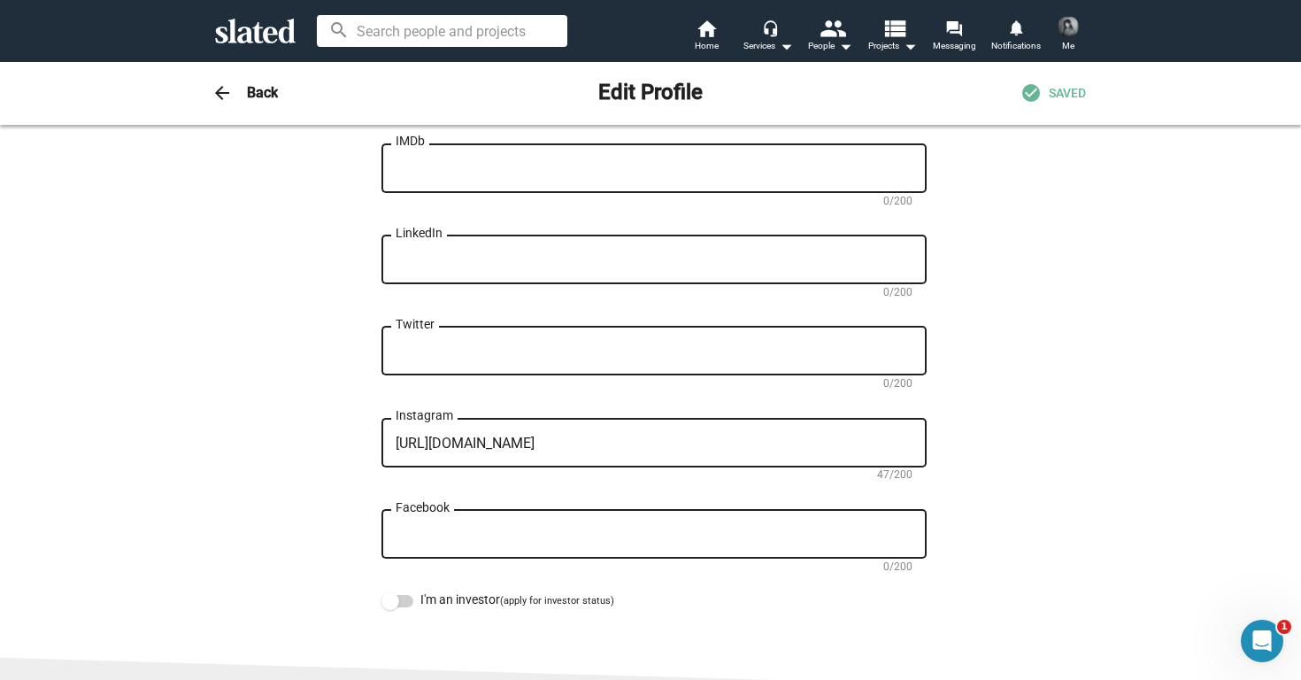
type textarea "[PERSON_NAME] is an LA-based writer, director, and actor. An AFI Directing Fell…"
click at [1074, 27] on img at bounding box center [1068, 26] width 21 height 21
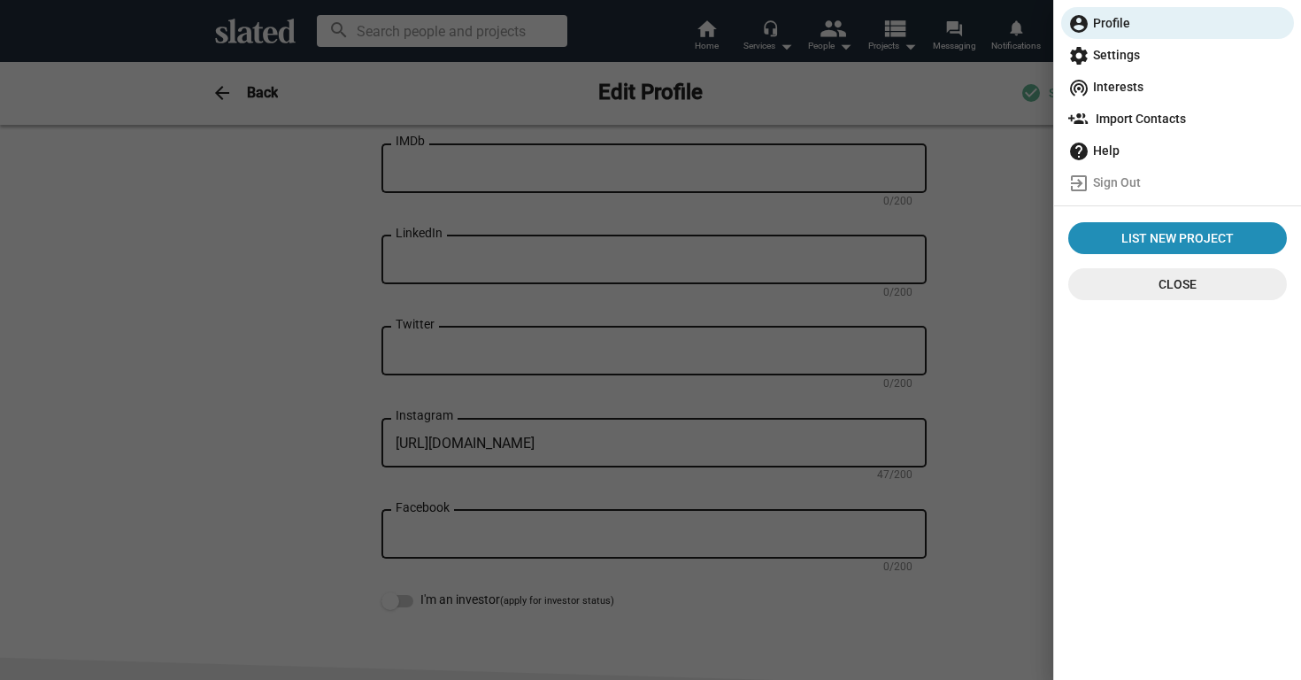
click at [955, 43] on div at bounding box center [650, 340] width 1301 height 680
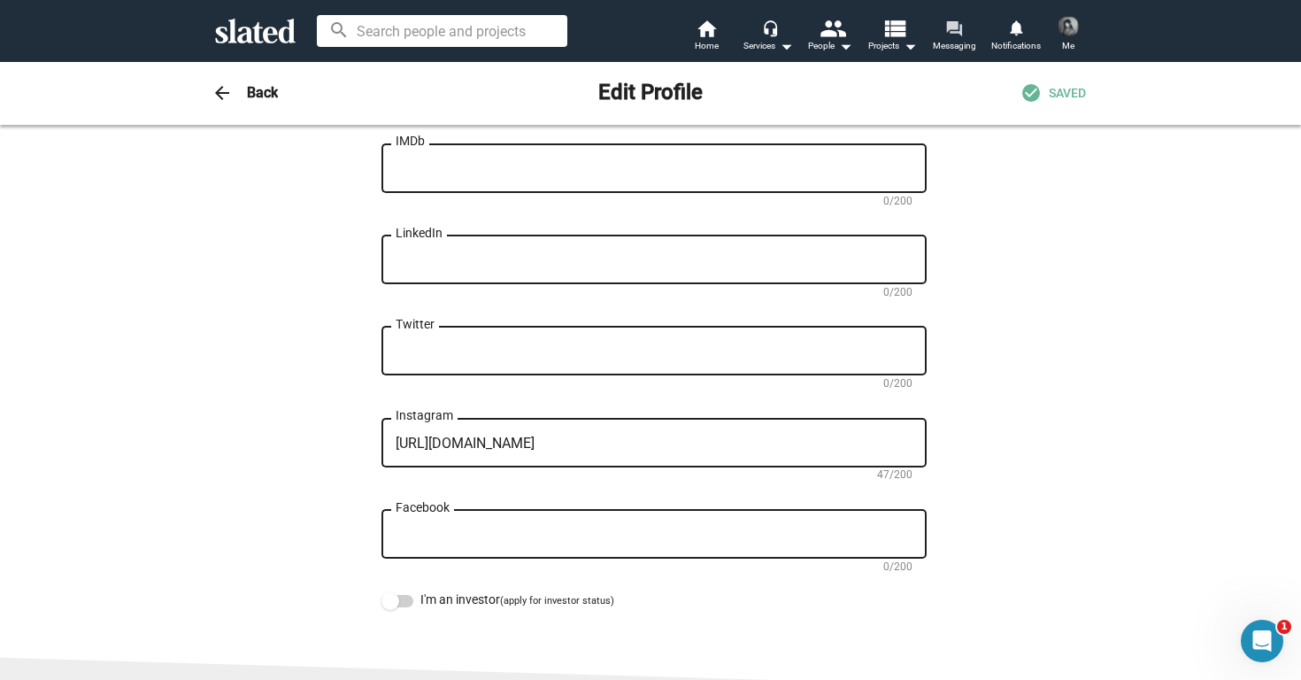
click at [952, 34] on mat-icon "forum" at bounding box center [953, 27] width 17 height 17
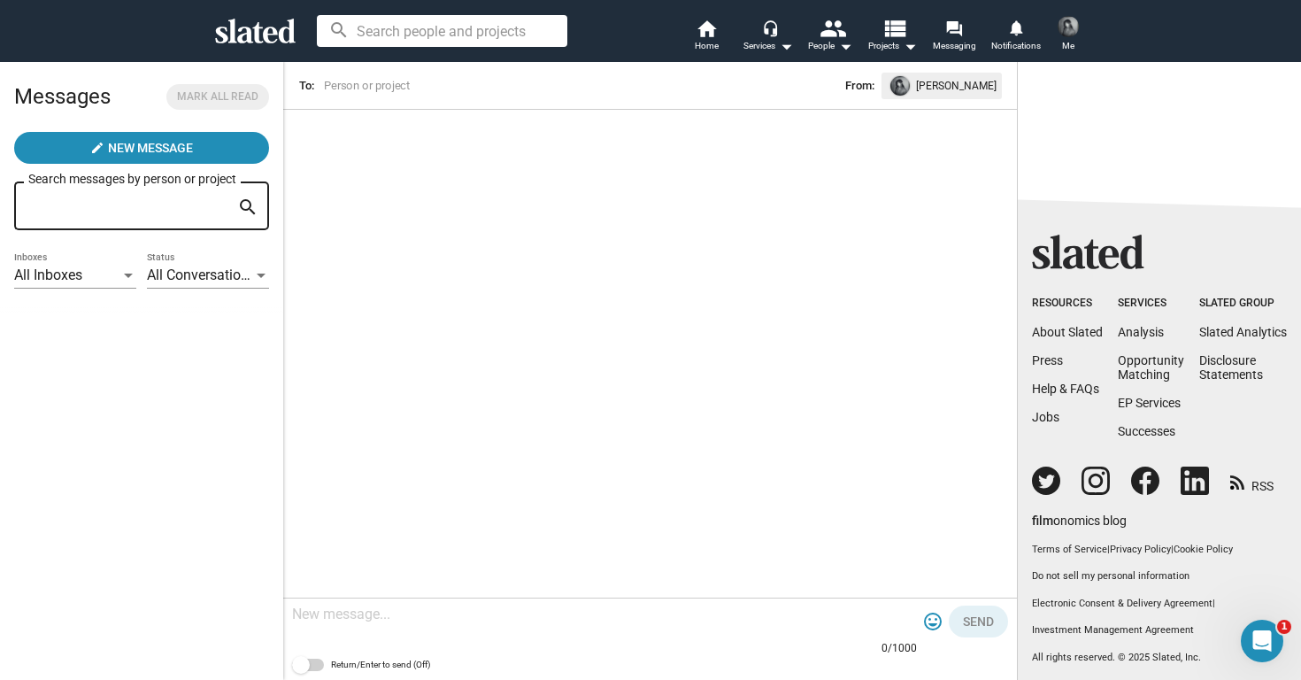
click at [1068, 31] on img at bounding box center [1068, 26] width 21 height 21
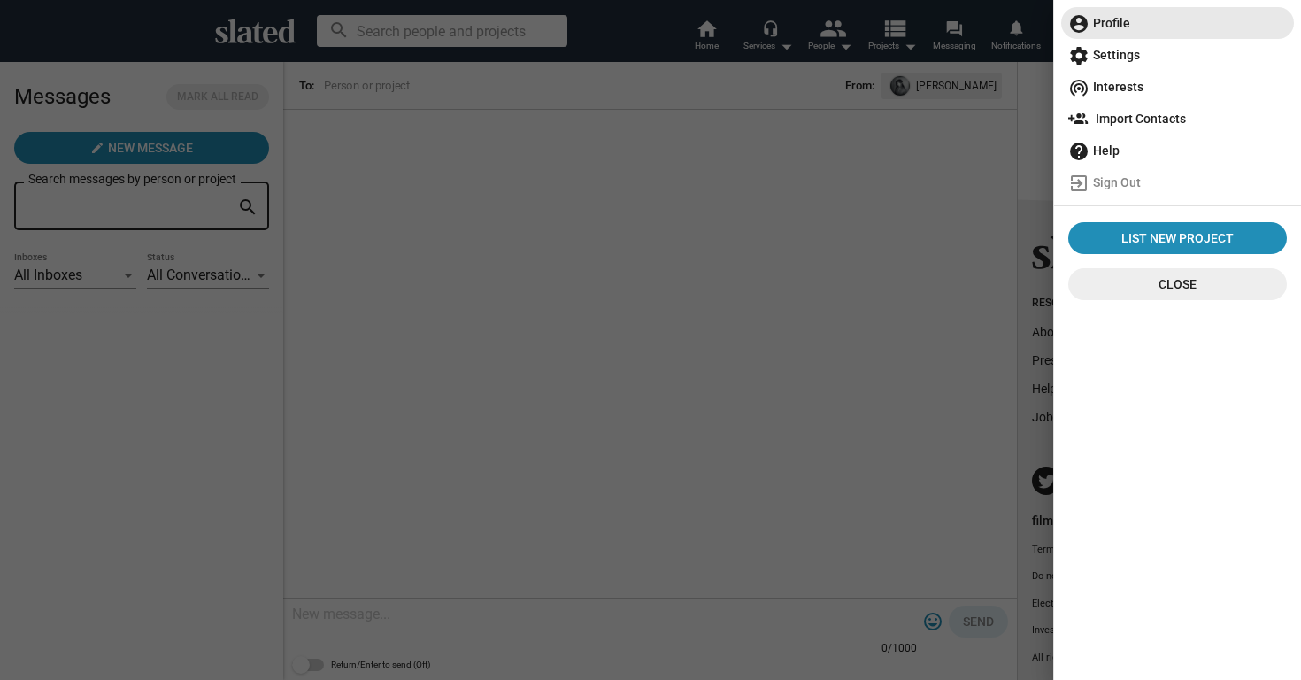
click at [1099, 20] on span "account_circle Profile" at bounding box center [1177, 23] width 219 height 32
